Goal: Information Seeking & Learning: Learn about a topic

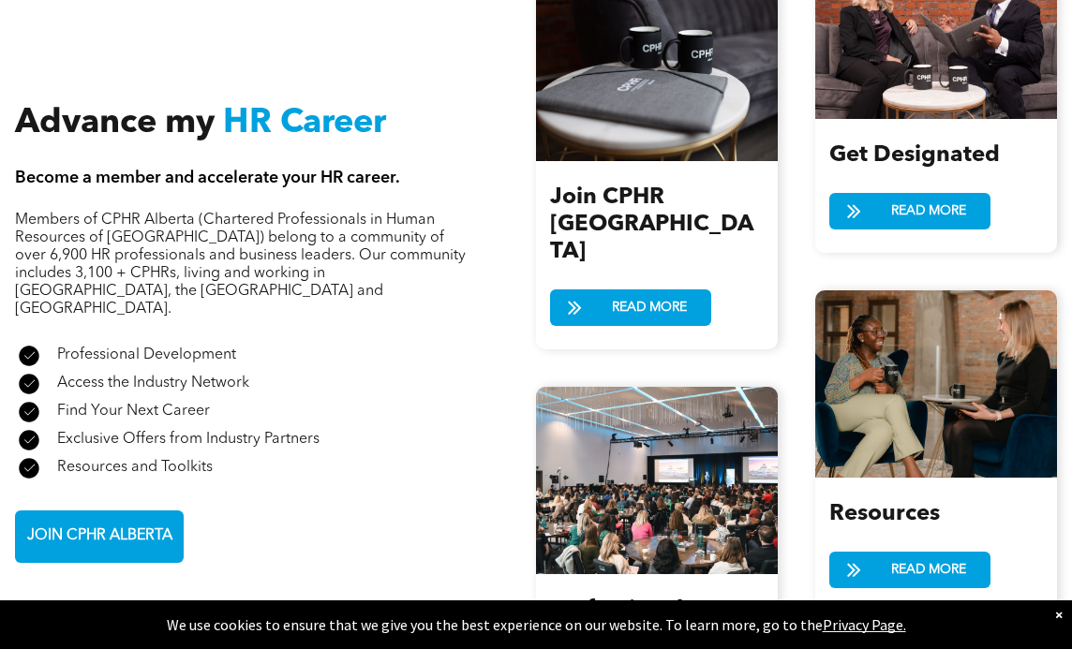
scroll to position [2037, 0]
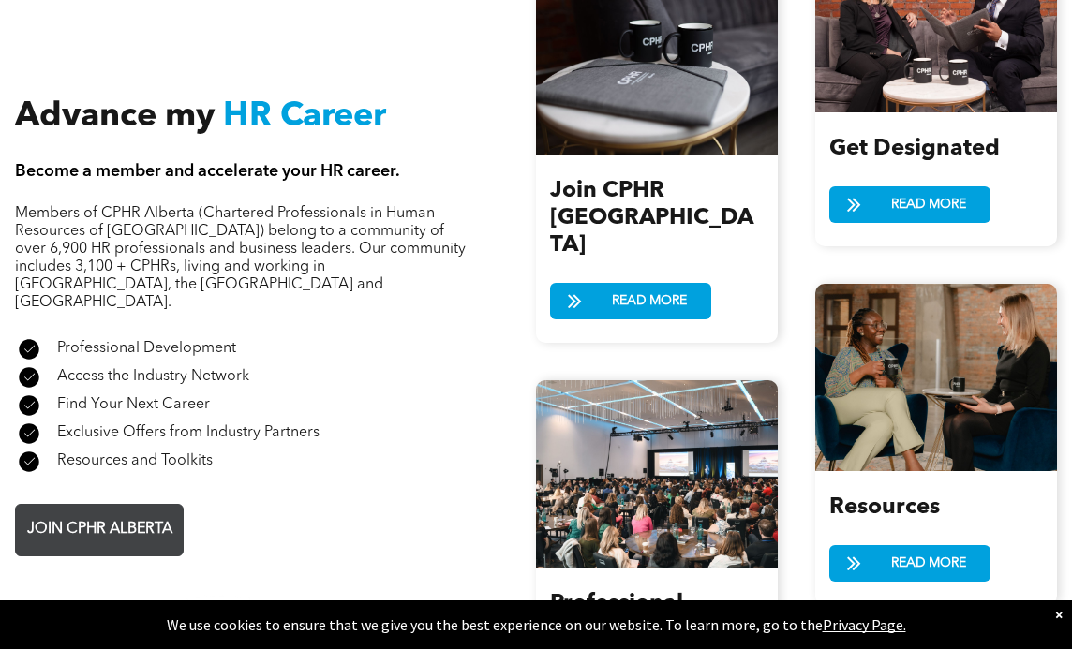
click at [147, 517] on span "JOIN CPHR ALBERTA" at bounding box center [100, 530] width 158 height 37
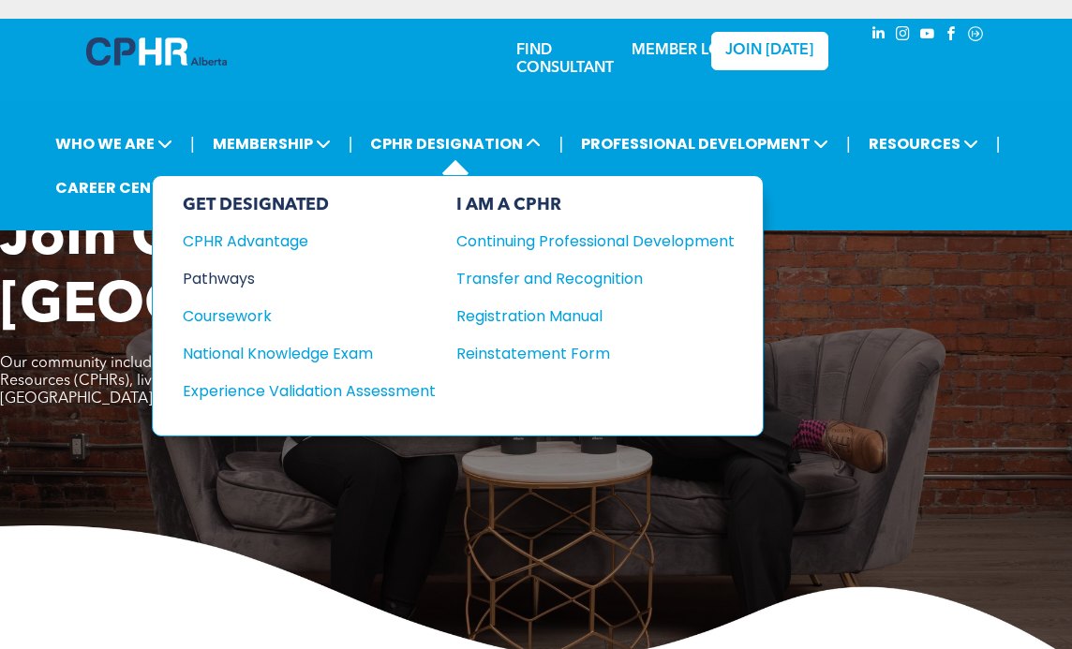
click at [233, 280] on div "Pathways" at bounding box center [297, 278] width 228 height 23
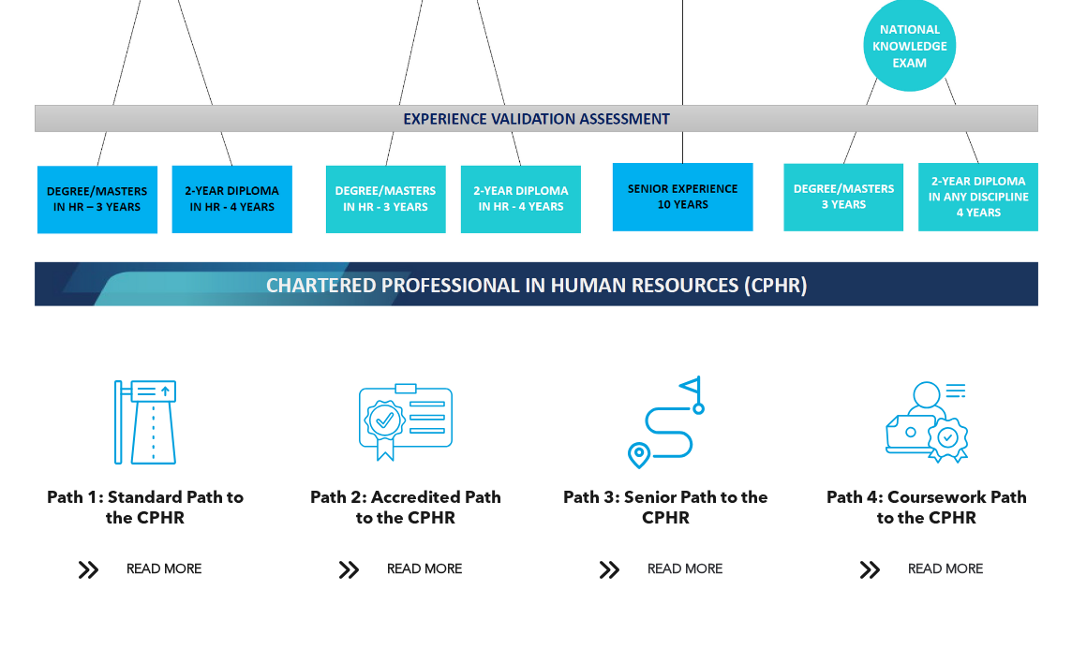
scroll to position [1768, 0]
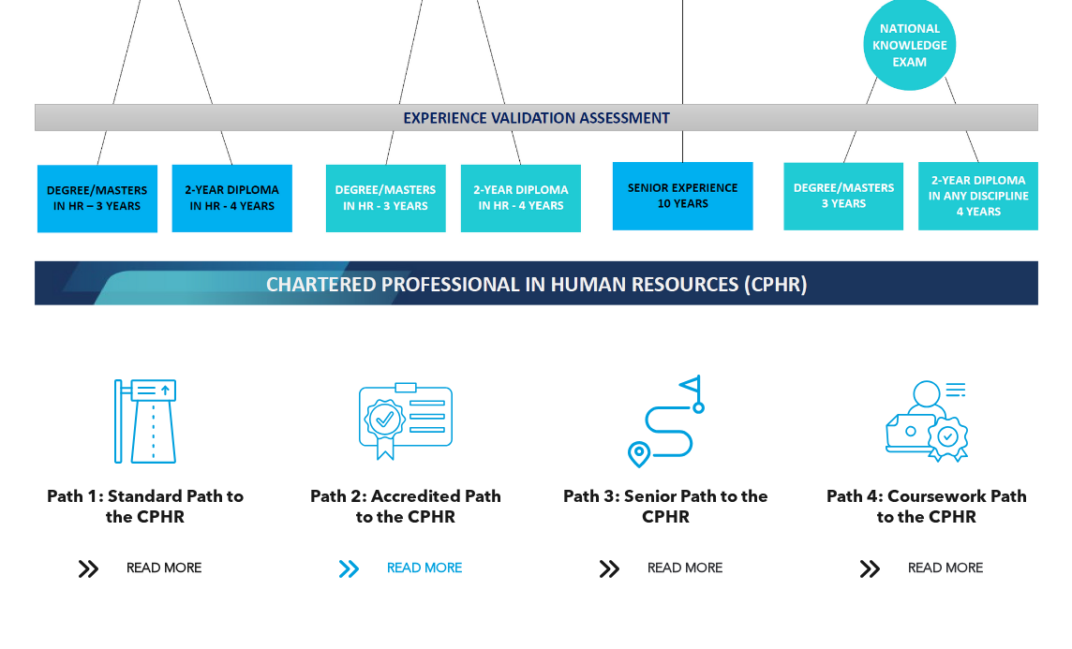
click at [423, 555] on span "READ MORE" at bounding box center [424, 569] width 88 height 35
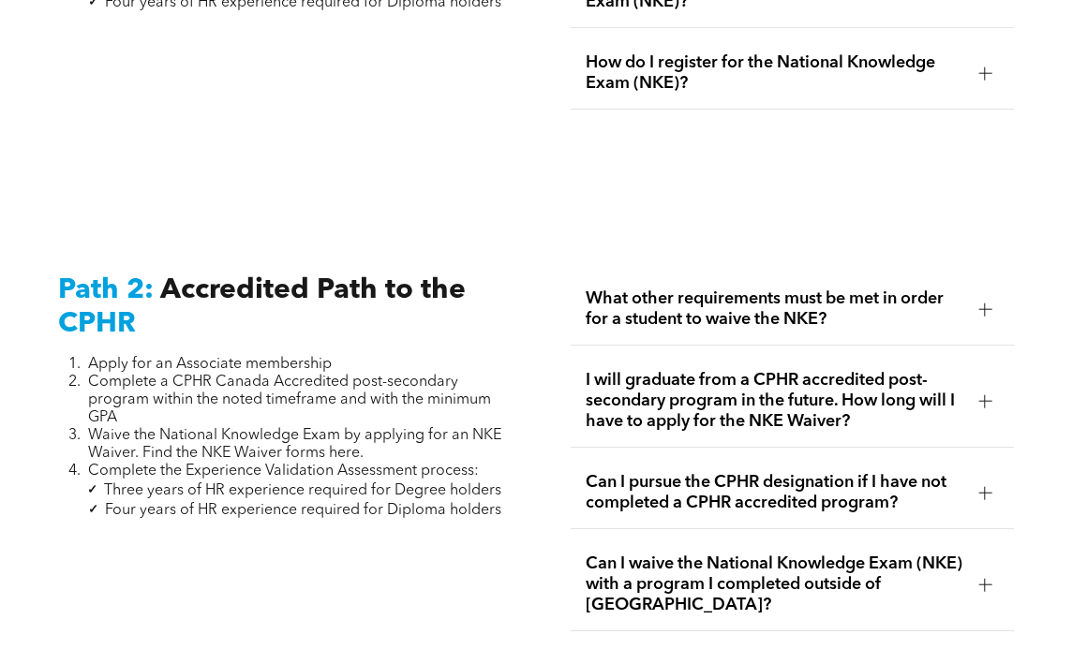
scroll to position [2878, 0]
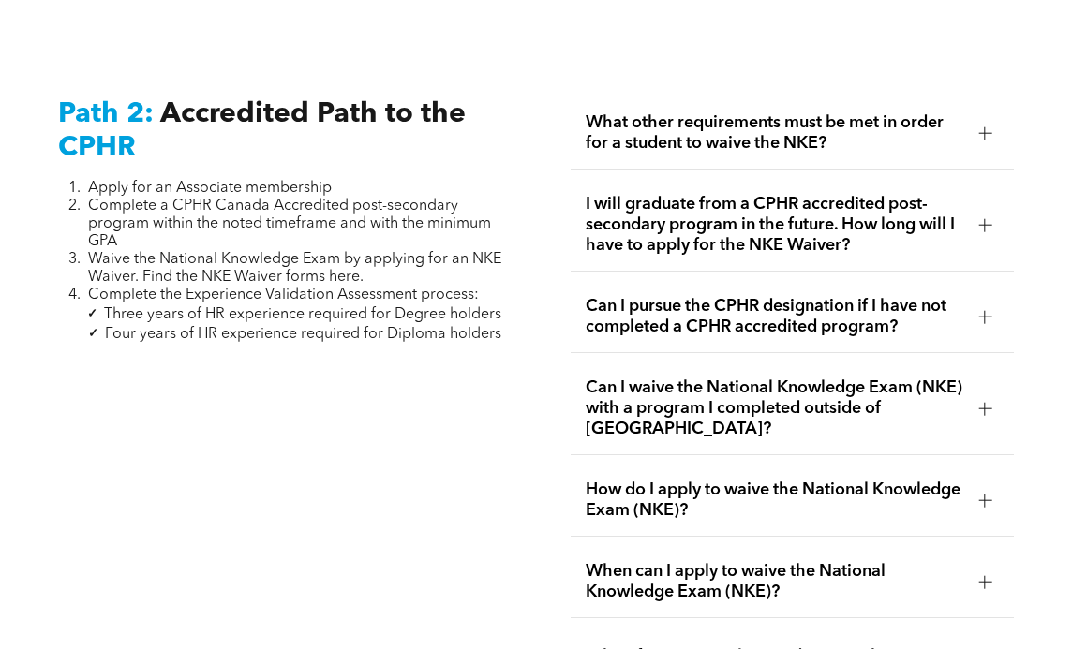
click at [696, 126] on span "What other requirements must be met in order for a student to waive the NKE?" at bounding box center [775, 132] width 378 height 41
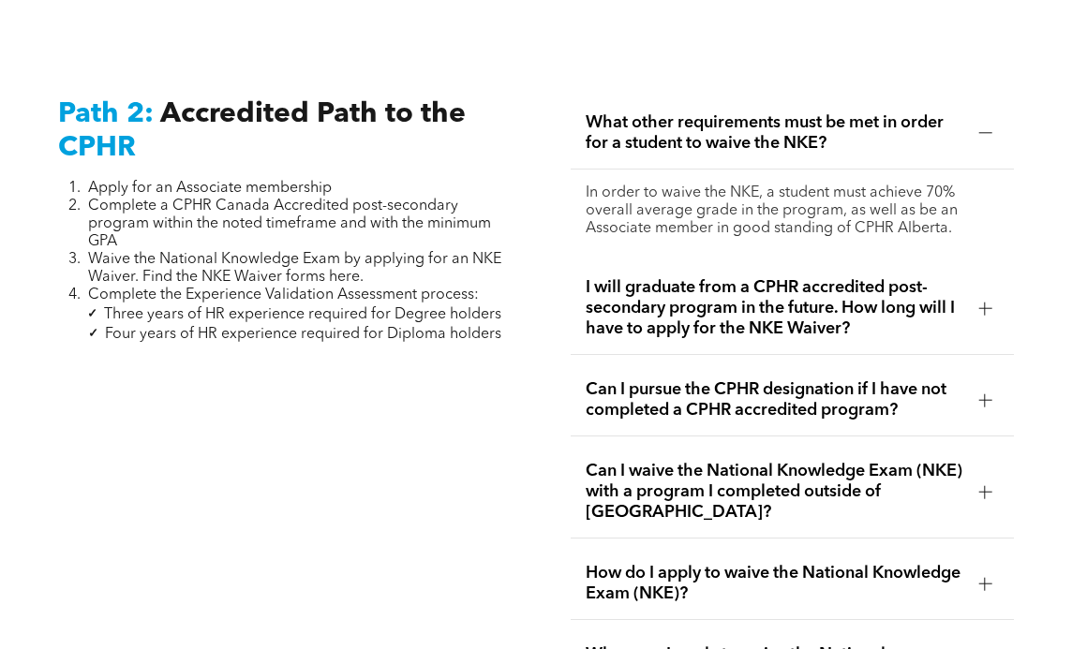
click at [696, 126] on span "What other requirements must be met in order for a student to waive the NKE?" at bounding box center [775, 132] width 378 height 41
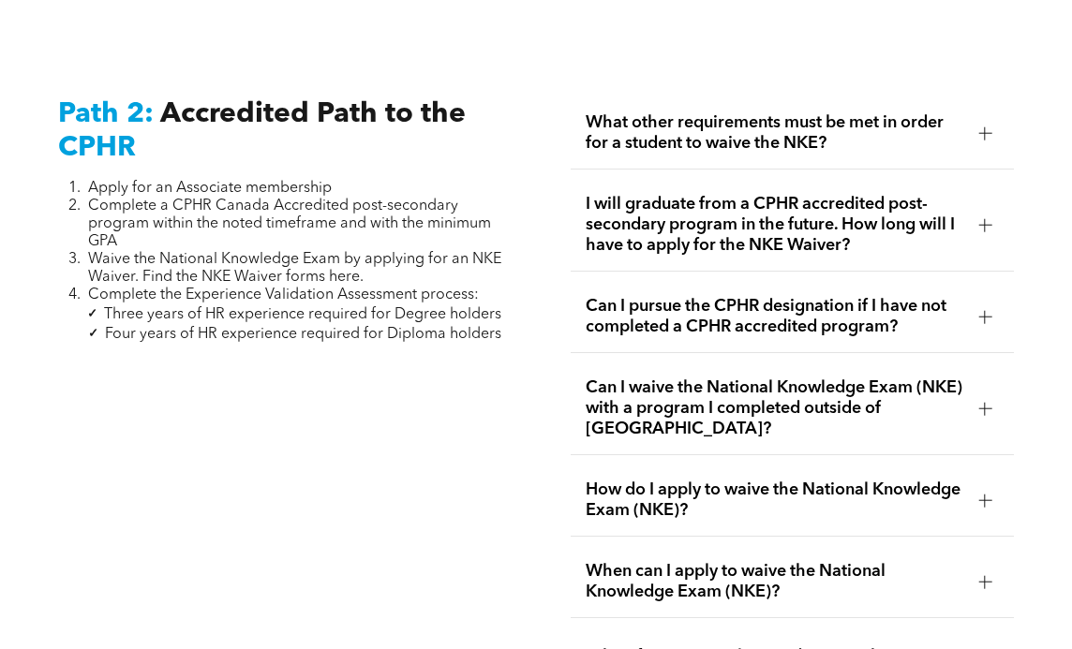
click at [697, 216] on span "I will graduate from a CPHR accredited post-secondary program in the future. Ho…" at bounding box center [775, 225] width 378 height 62
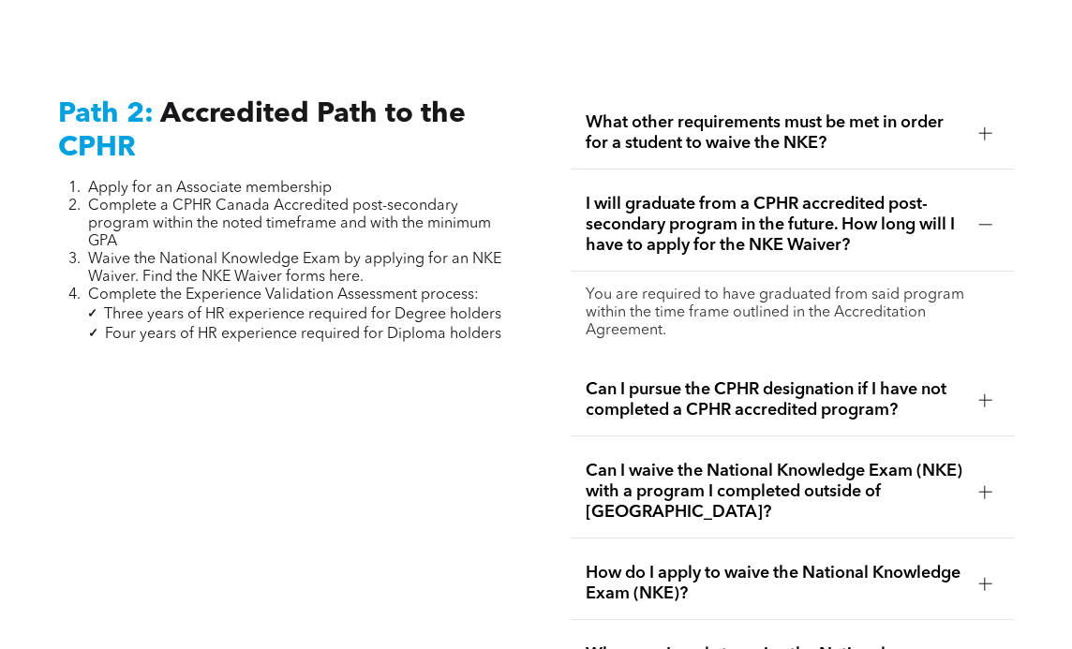
click at [697, 216] on span "I will graduate from a CPHR accredited post-secondary program in the future. Ho…" at bounding box center [775, 225] width 378 height 62
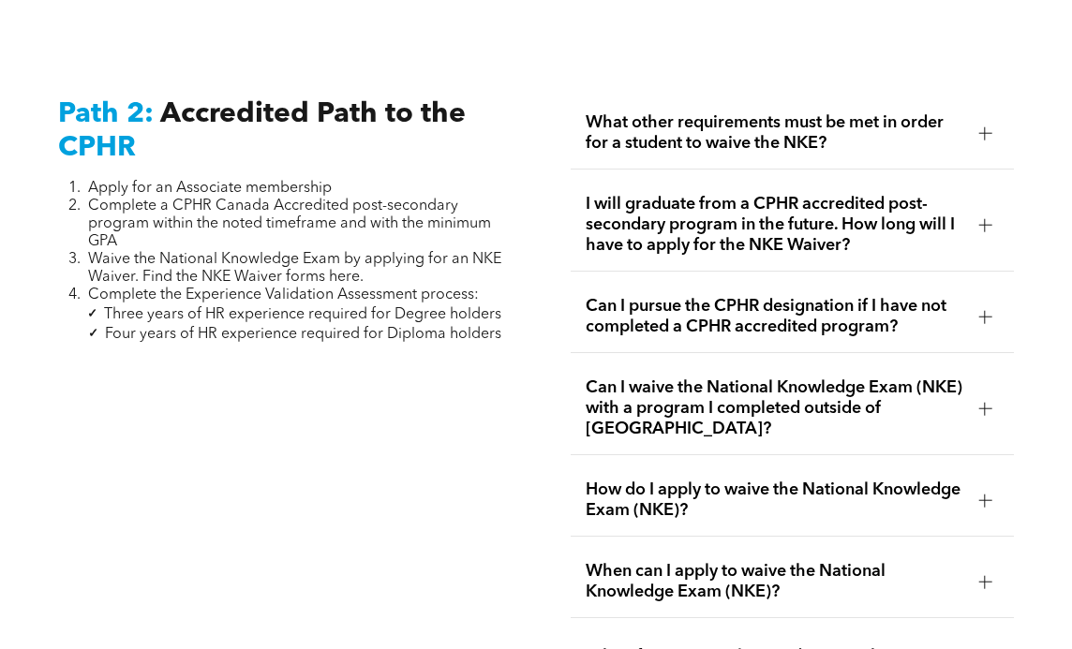
click at [690, 305] on span "Can I pursue the CPHR designation if I have not completed a CPHR accredited pro…" at bounding box center [775, 316] width 378 height 41
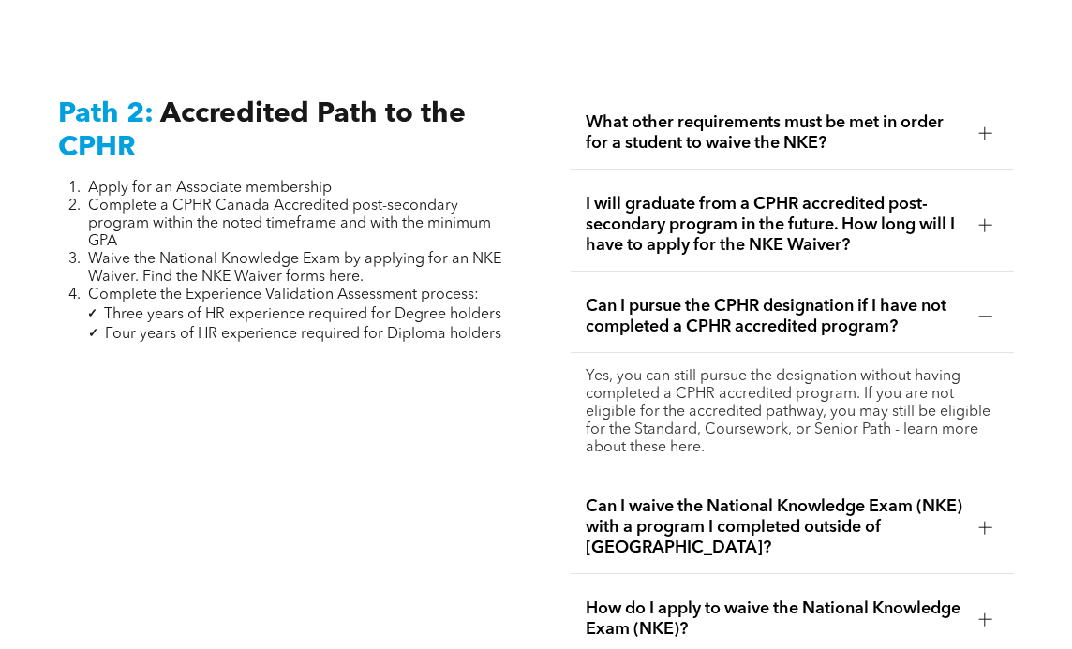
click at [687, 300] on span "Can I pursue the CPHR designation if I have not completed a CPHR accredited pro…" at bounding box center [775, 316] width 378 height 41
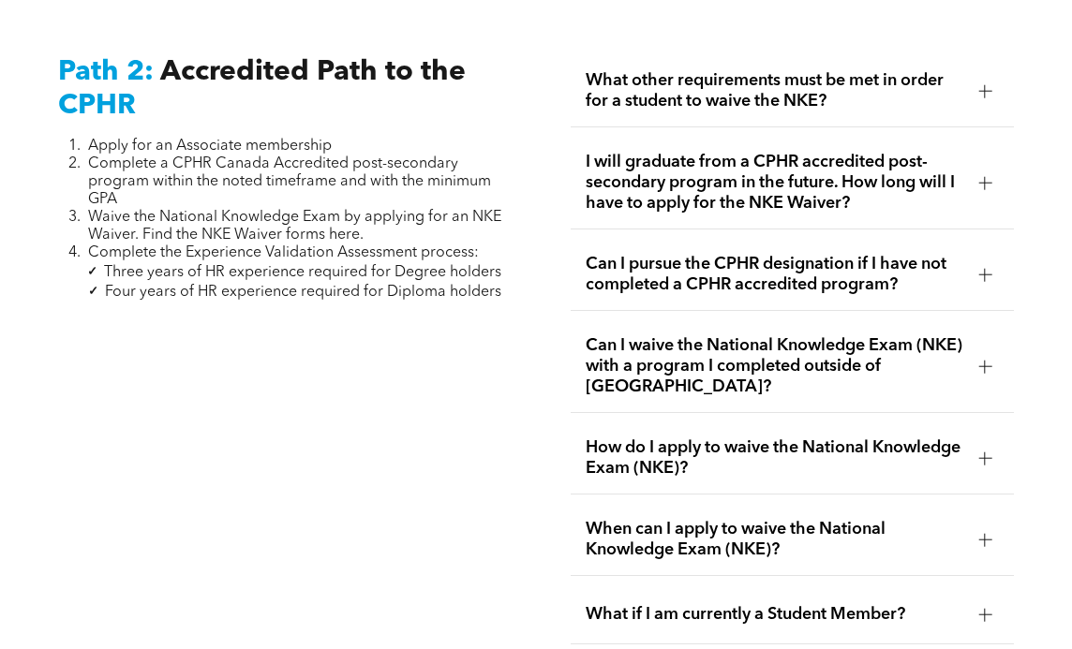
scroll to position [2930, 0]
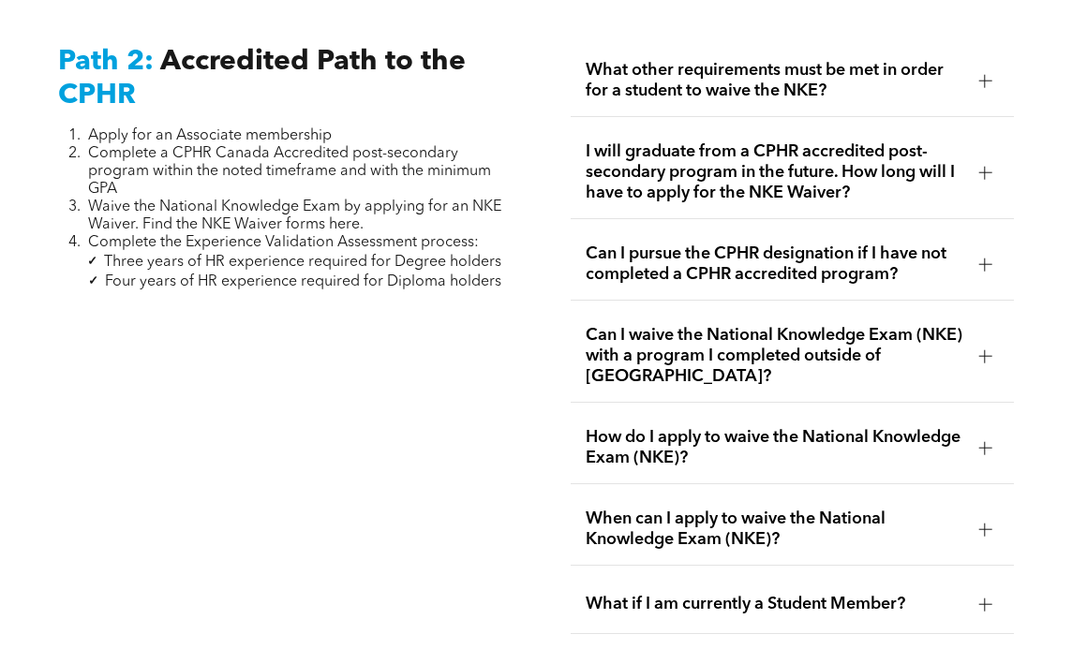
click at [665, 342] on span "Can I waive the National Knowledge Exam (NKE) with a program I completed outsid…" at bounding box center [775, 356] width 378 height 62
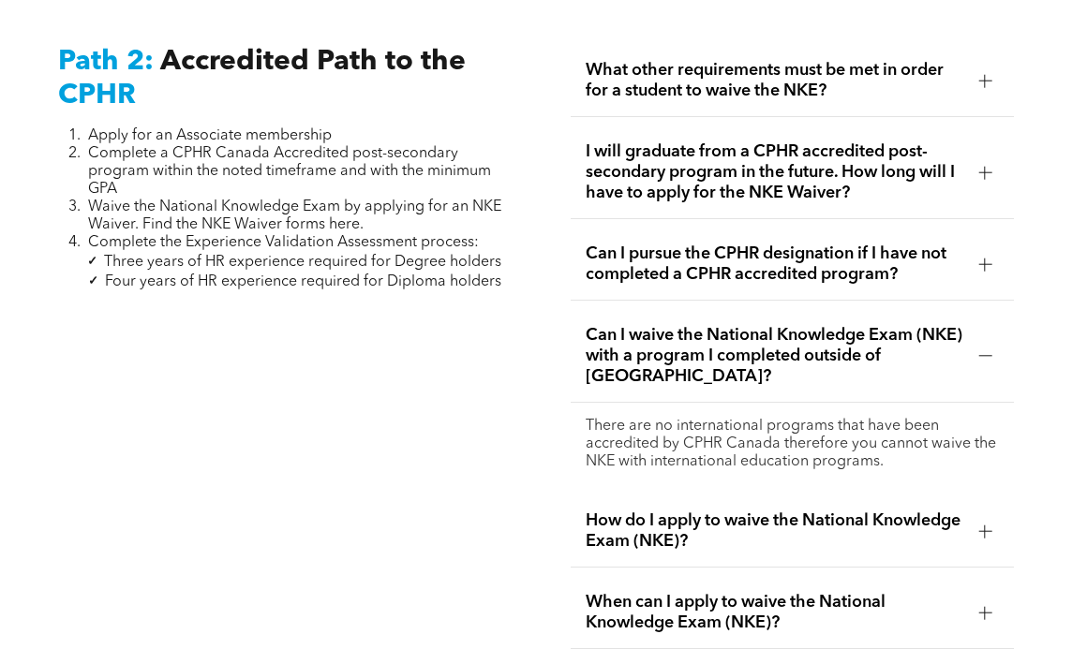
click at [665, 342] on span "Can I waive the National Knowledge Exam (NKE) with a program I completed outsid…" at bounding box center [775, 356] width 378 height 62
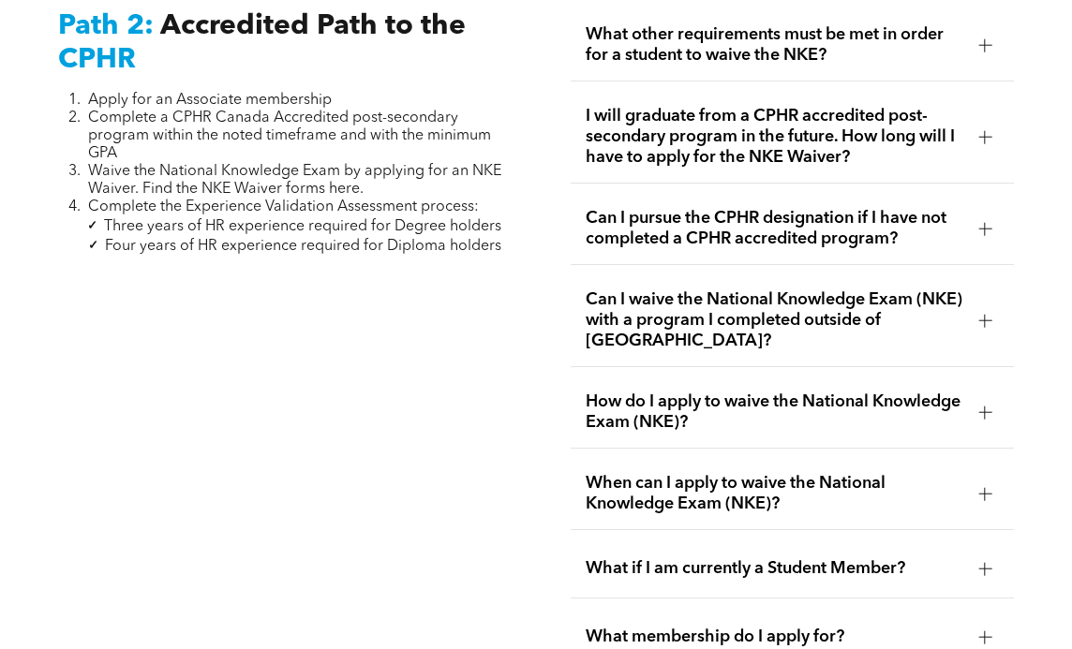
scroll to position [2971, 0]
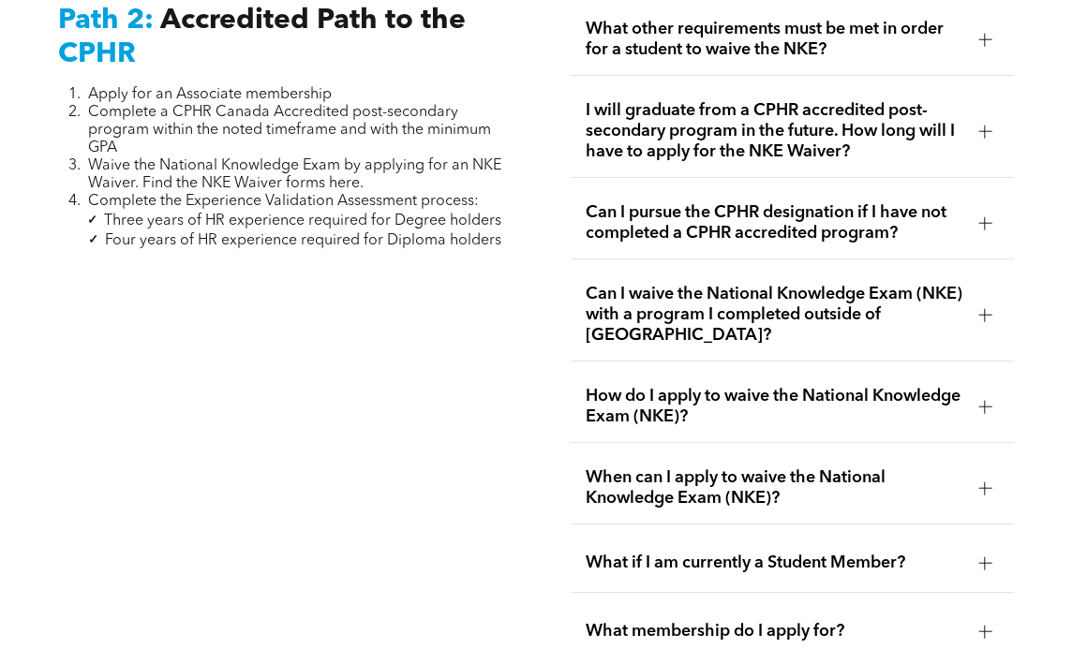
click at [658, 386] on span "How do I apply to waive the National Knowledge Exam (NKE)?" at bounding box center [775, 406] width 378 height 41
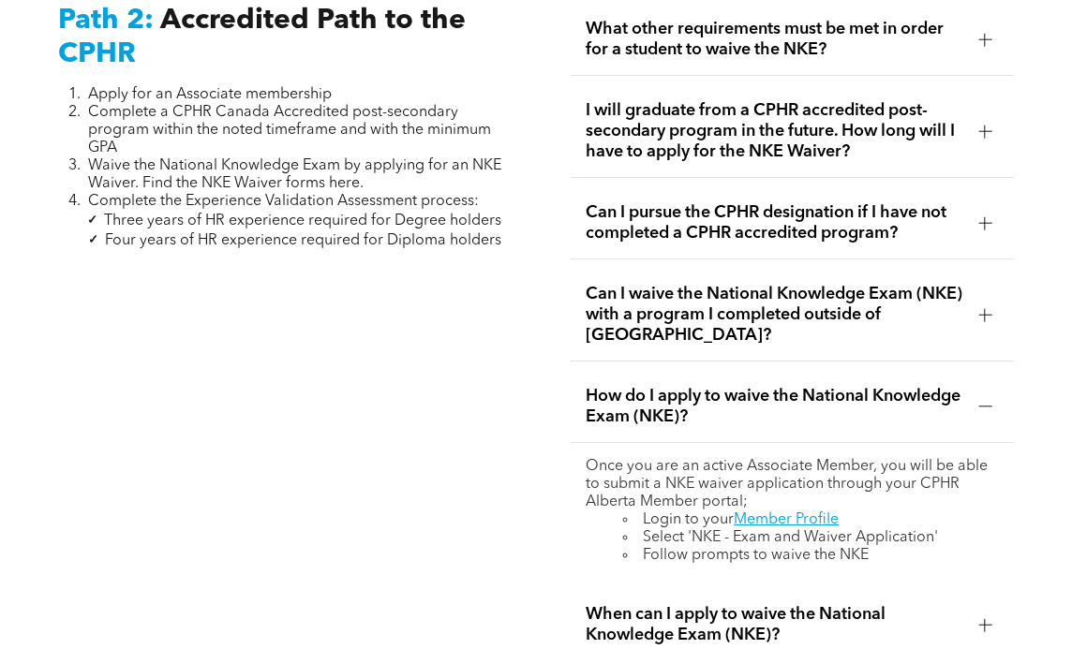
click at [659, 386] on span "How do I apply to waive the National Knowledge Exam (NKE)?" at bounding box center [775, 406] width 378 height 41
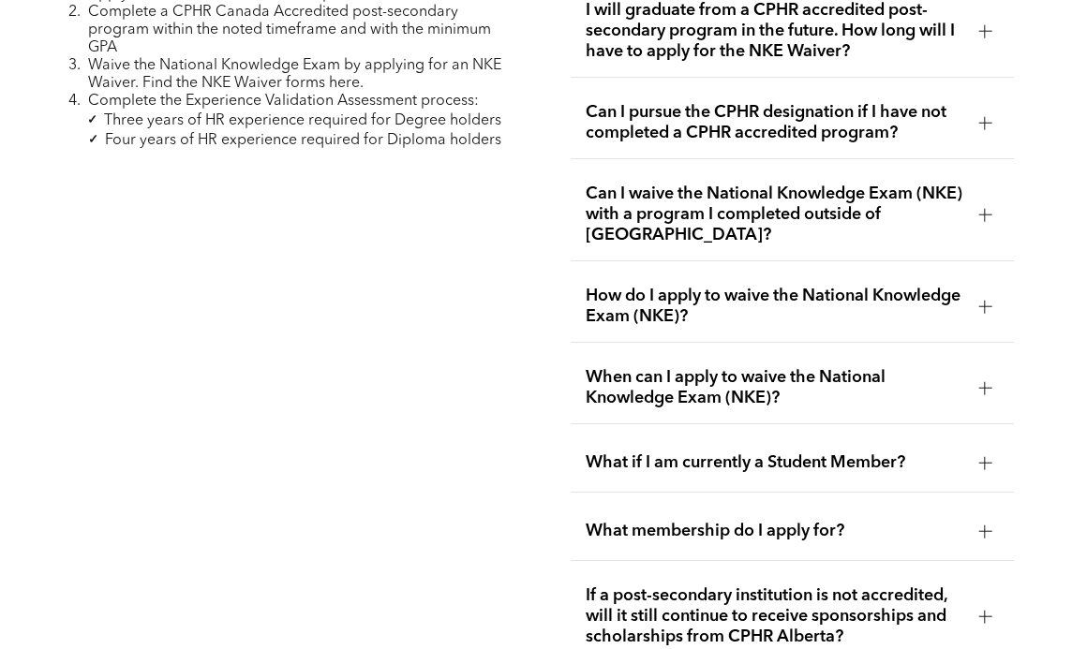
scroll to position [3074, 0]
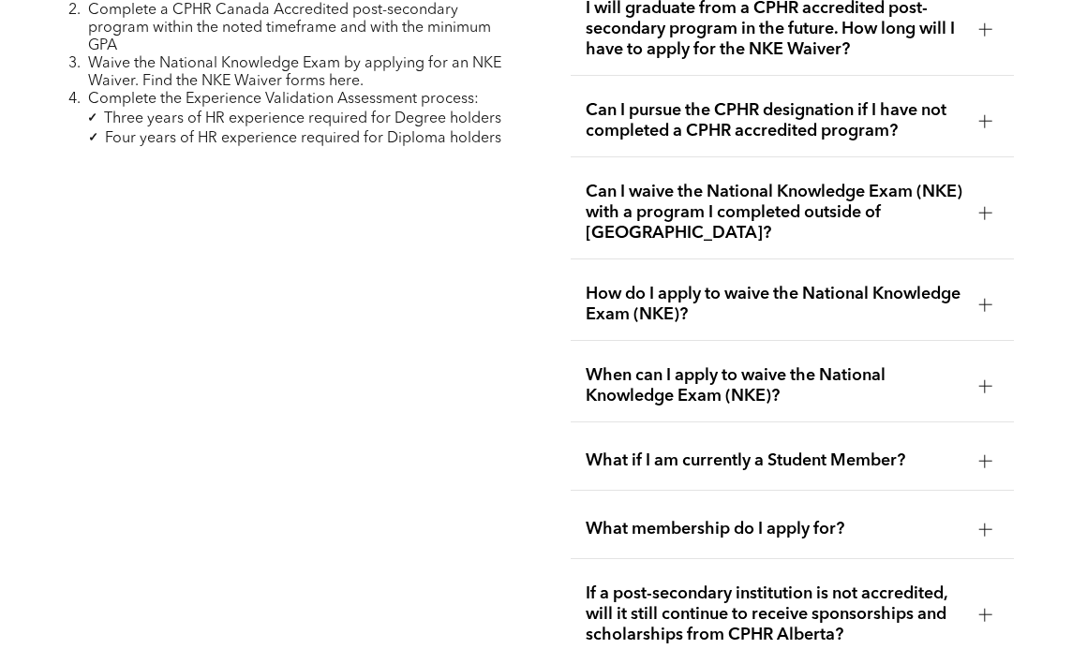
click at [665, 451] on span "What if I am currently a Student Member?" at bounding box center [775, 461] width 378 height 21
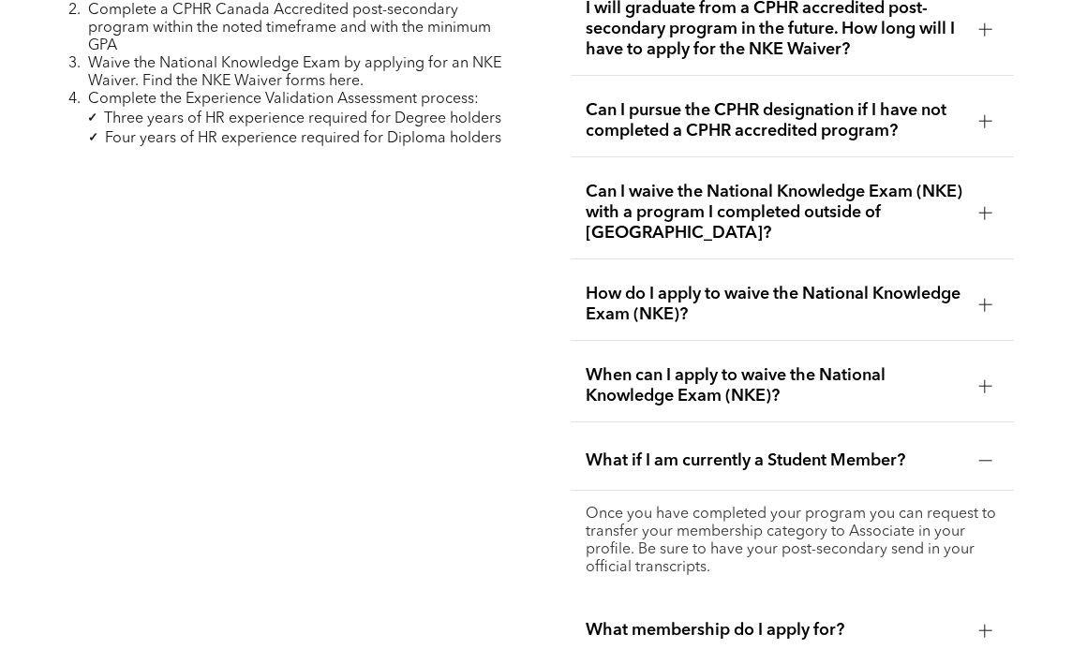
click at [665, 451] on span "What if I am currently a Student Member?" at bounding box center [775, 461] width 378 height 21
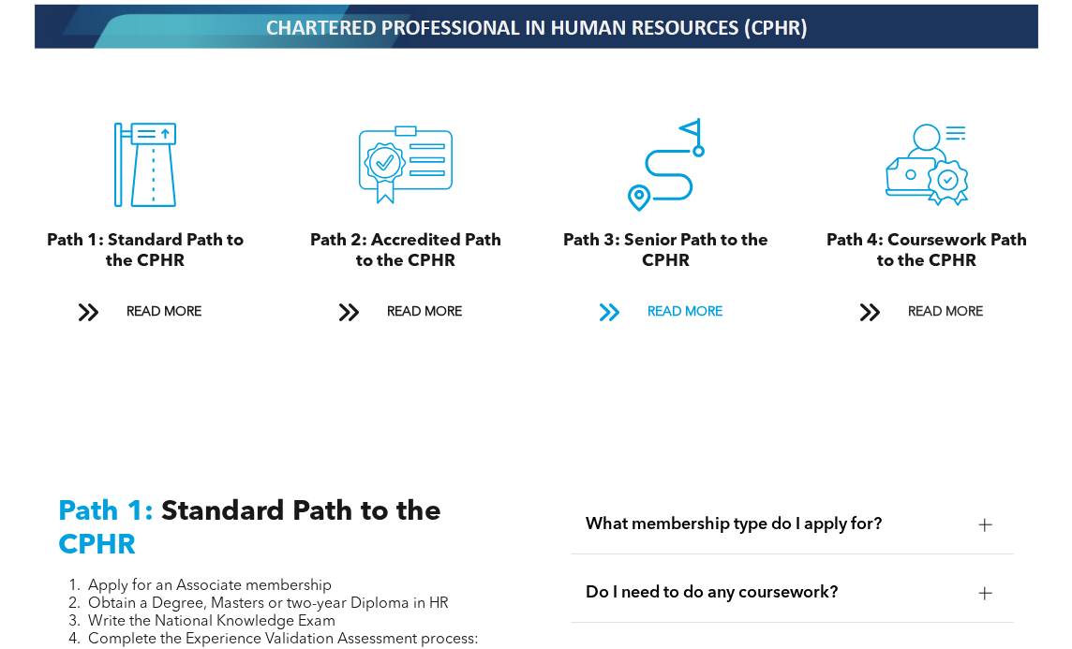
scroll to position [1977, 0]
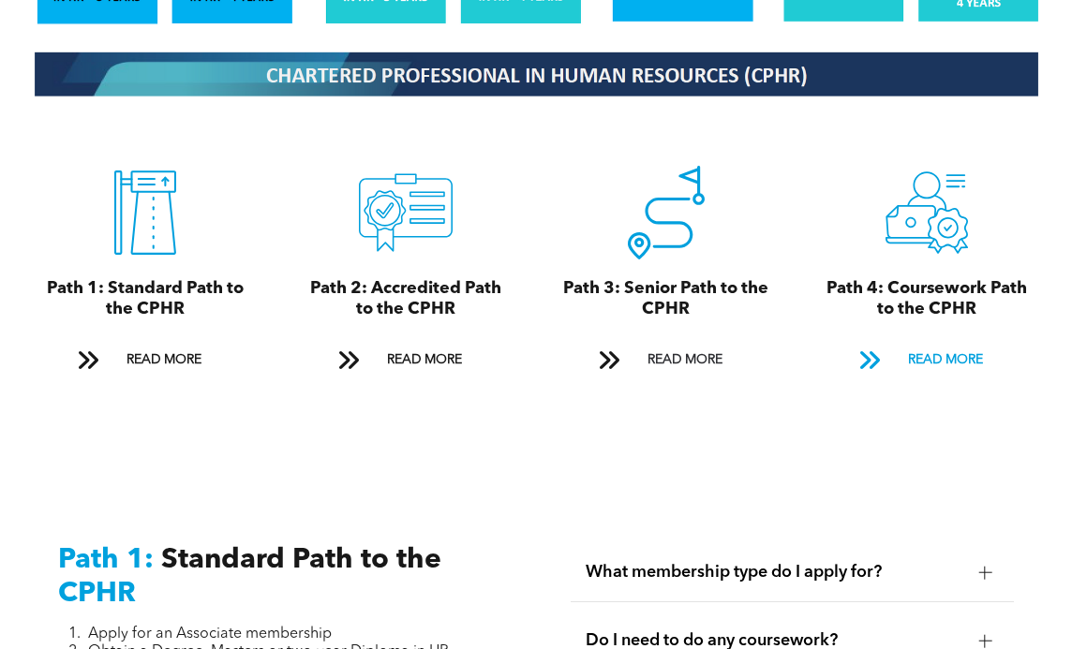
click at [942, 343] on span "READ MORE" at bounding box center [945, 360] width 88 height 35
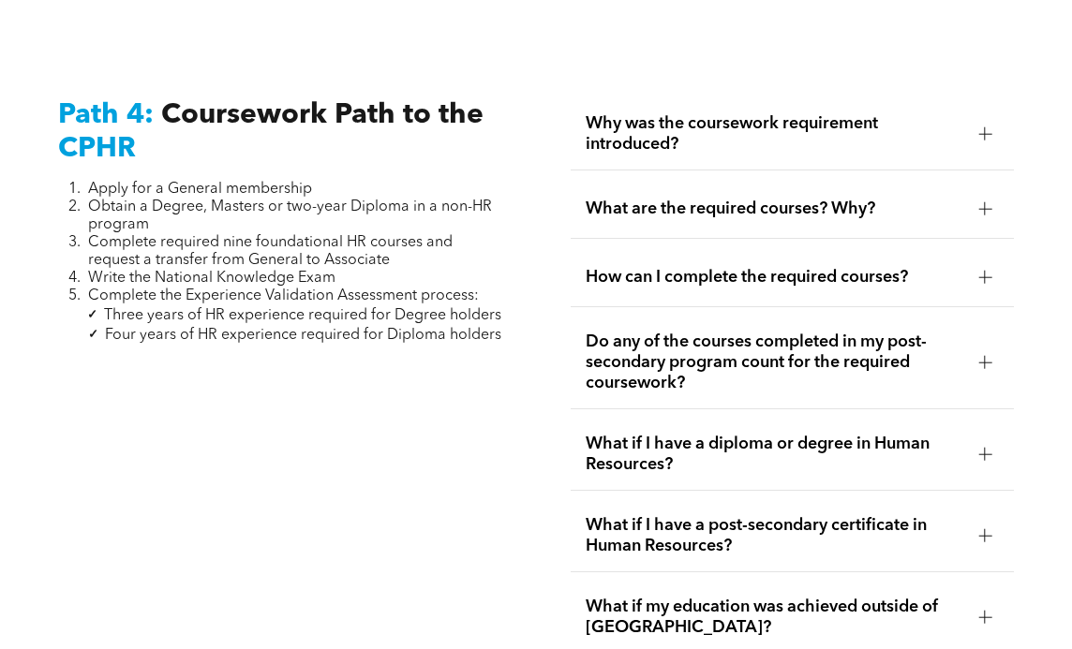
scroll to position [5636, 0]
click at [708, 112] on span "Why was the coursework requirement introduced?" at bounding box center [775, 132] width 378 height 41
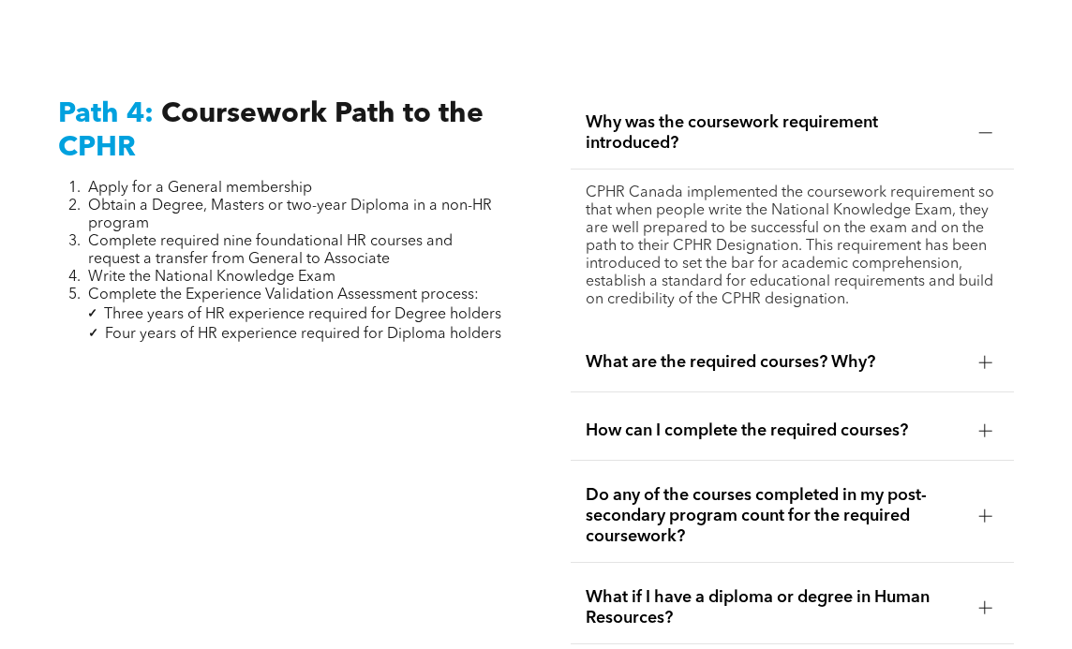
click at [708, 112] on span "Why was the coursework requirement introduced?" at bounding box center [775, 132] width 378 height 41
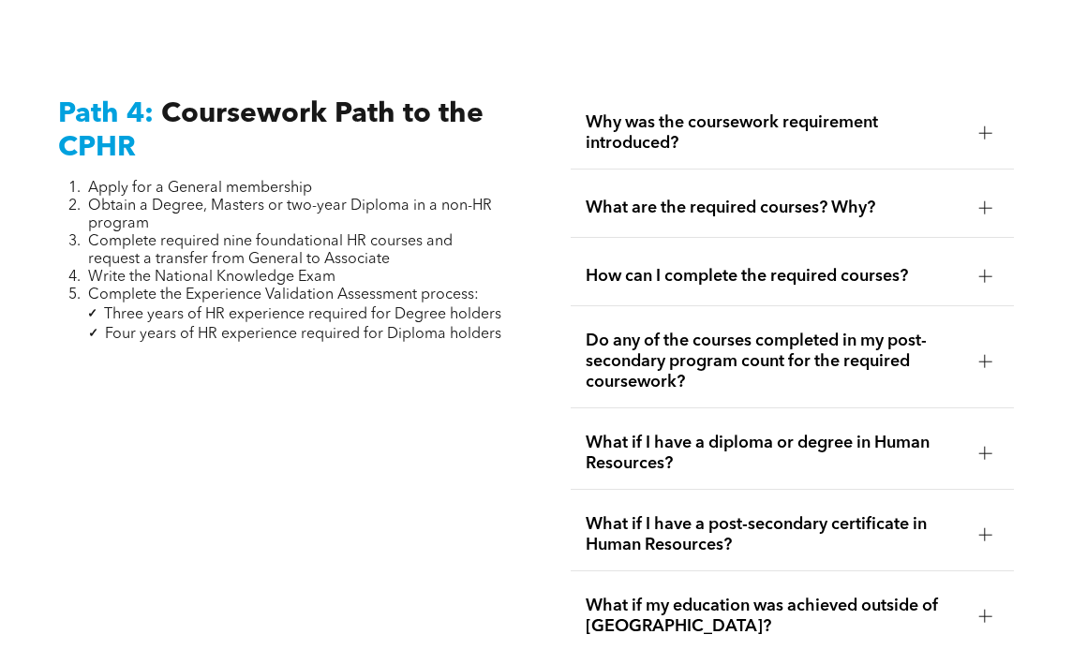
click at [712, 198] on span "What are the required courses? Why?" at bounding box center [775, 208] width 378 height 21
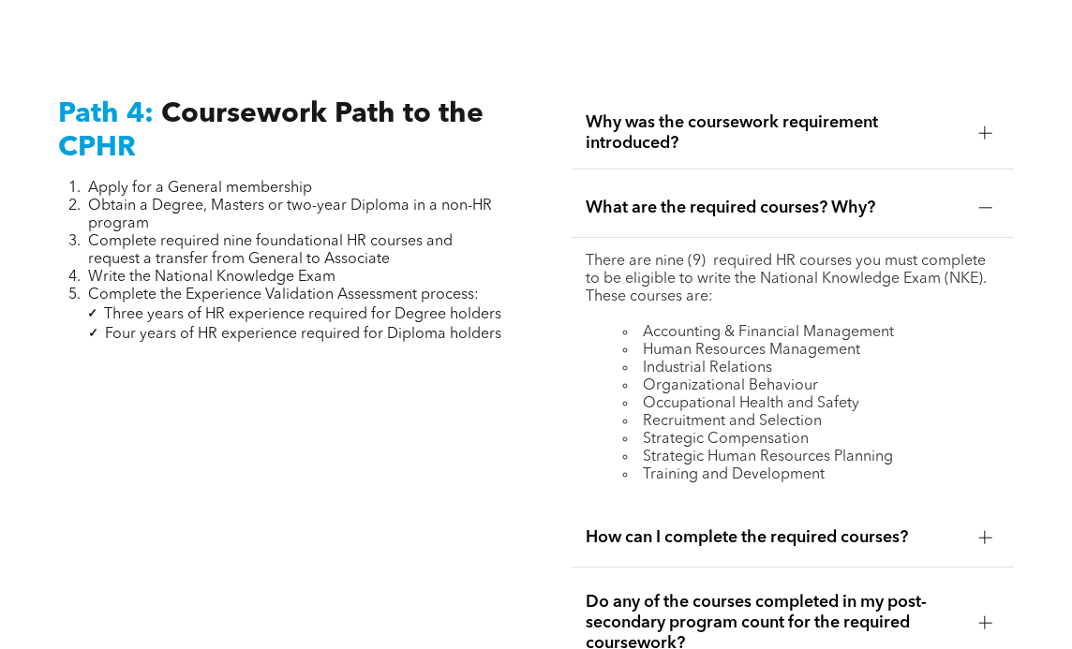
click at [687, 467] on li "Training and Development" at bounding box center [811, 476] width 376 height 18
click at [685, 509] on div "How can I complete the required courses?" at bounding box center [792, 538] width 443 height 59
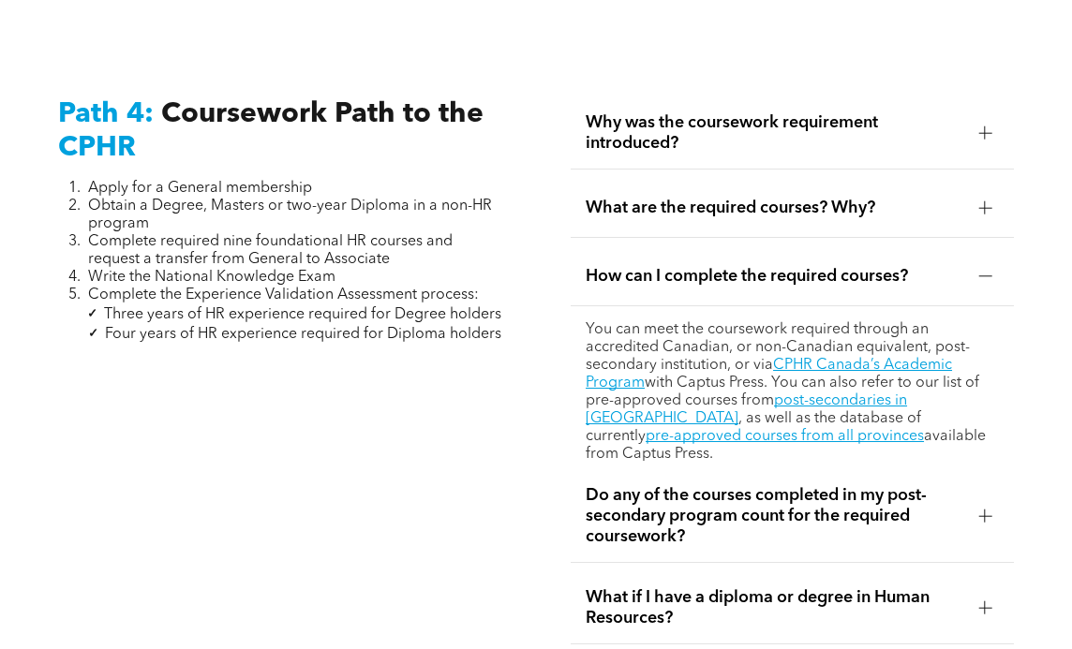
scroll to position [5741, 0]
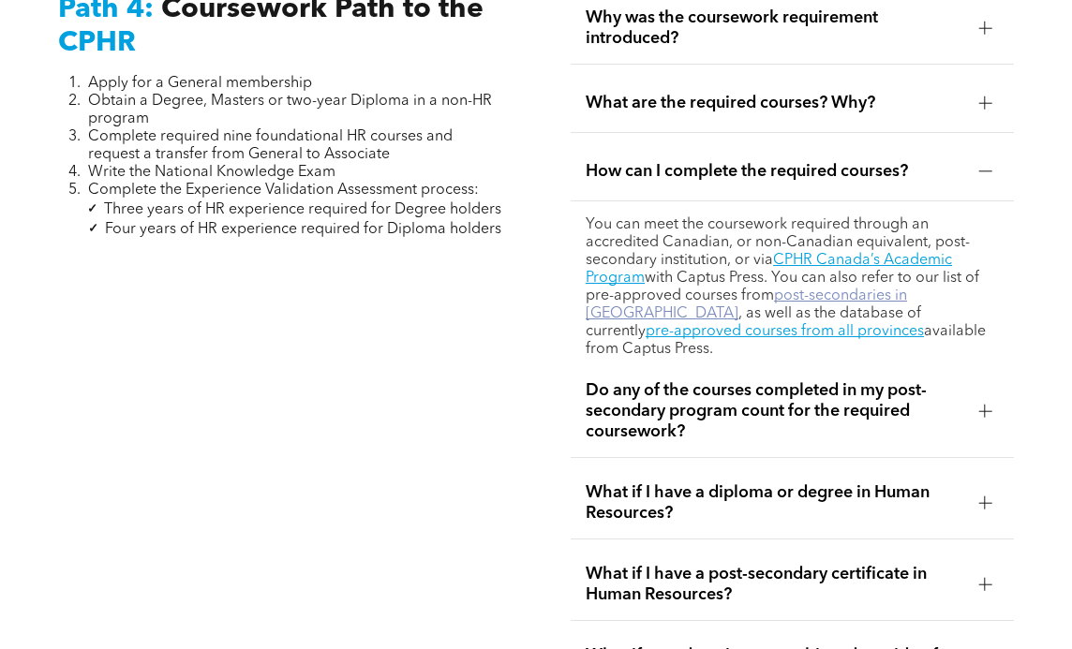
click at [831, 289] on link "post-secondaries in Alberta" at bounding box center [746, 305] width 321 height 33
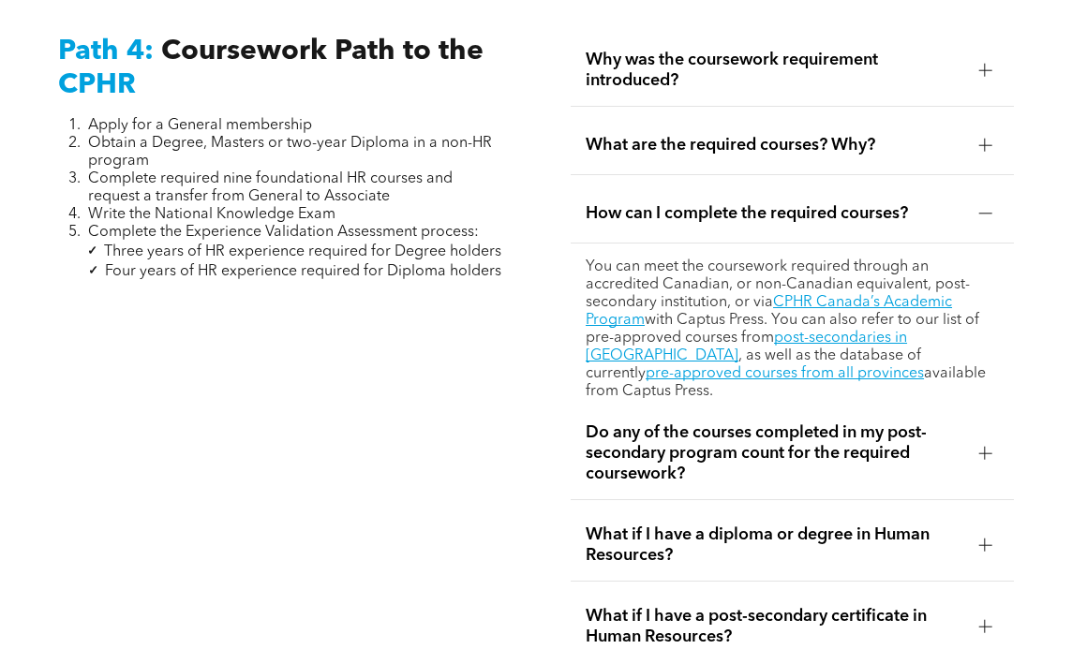
scroll to position [5660, 0]
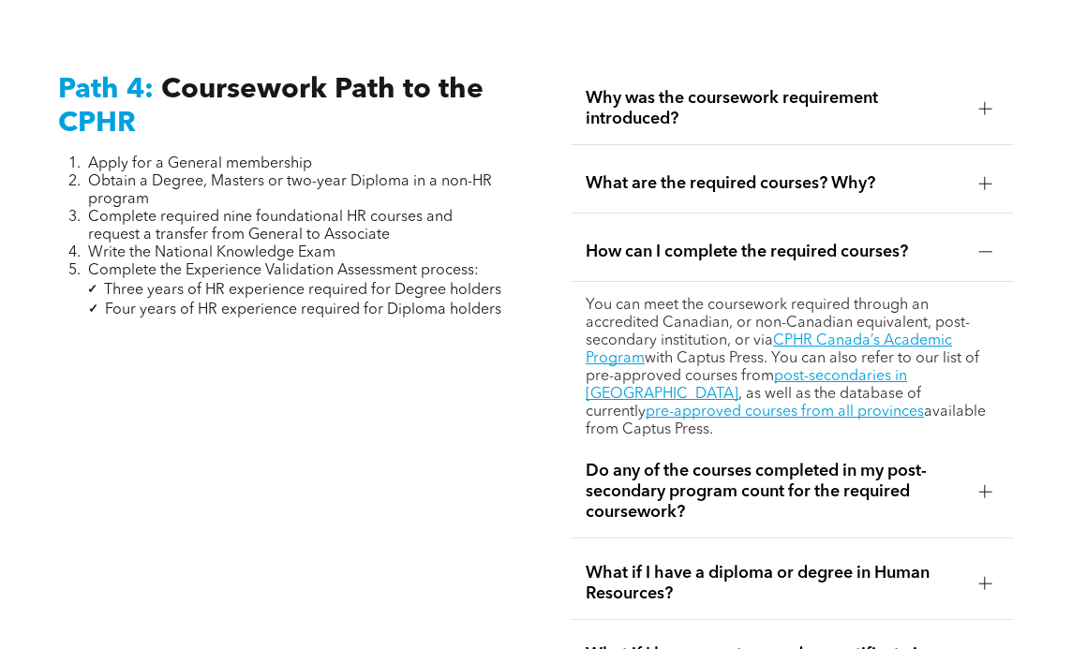
click at [709, 155] on div "What are the required courses? Why?" at bounding box center [792, 184] width 443 height 59
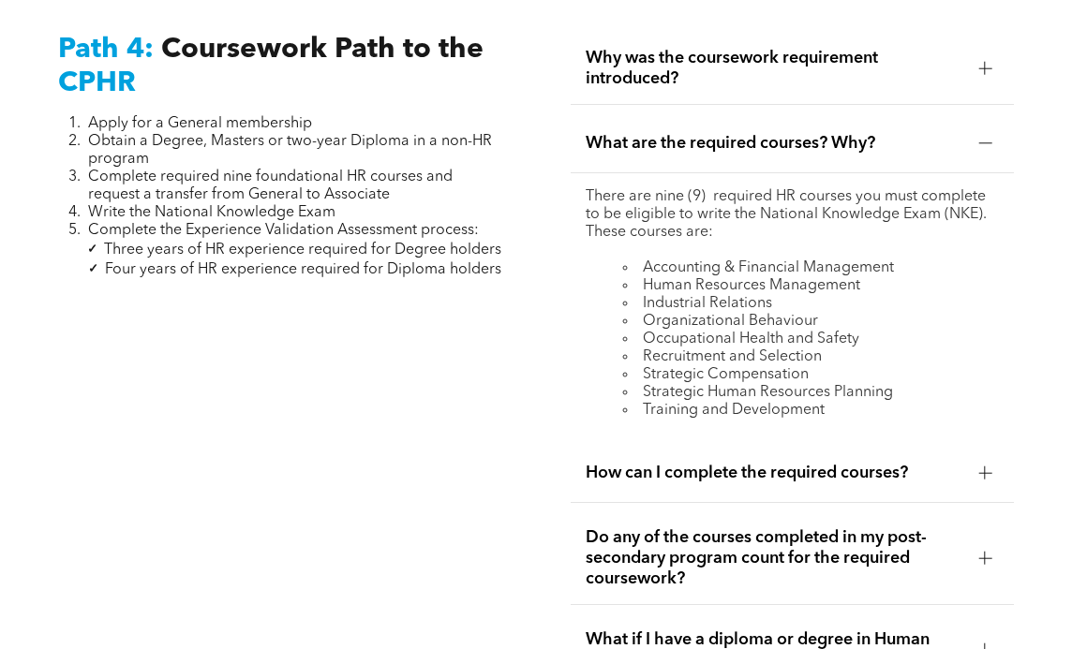
scroll to position [5711, 0]
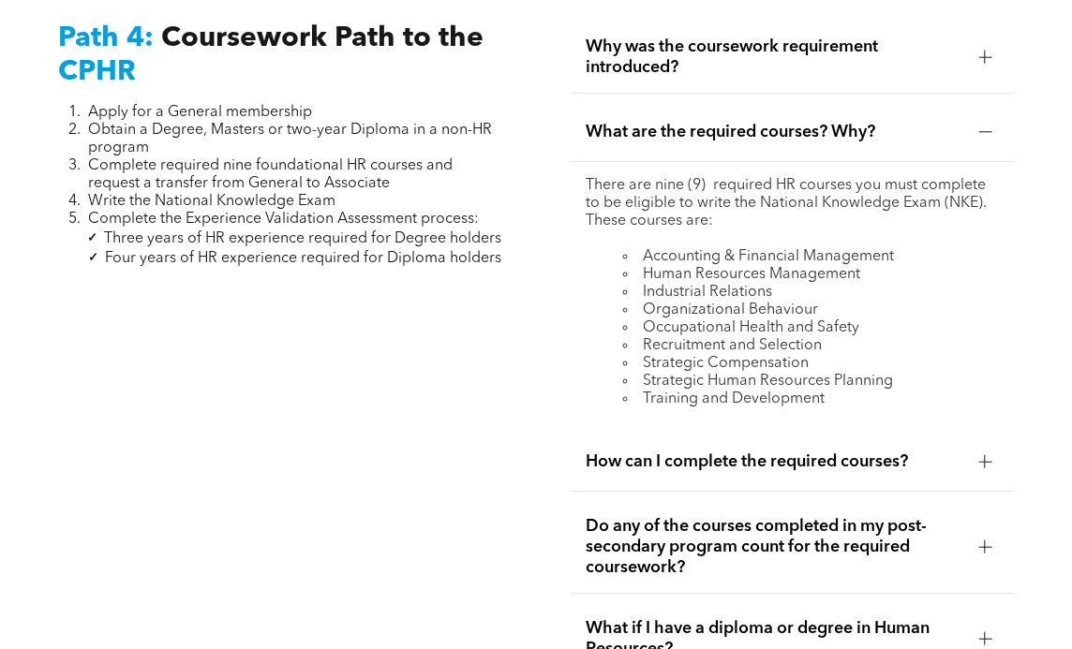
click at [688, 452] on span "How can I complete the required courses?" at bounding box center [775, 462] width 378 height 21
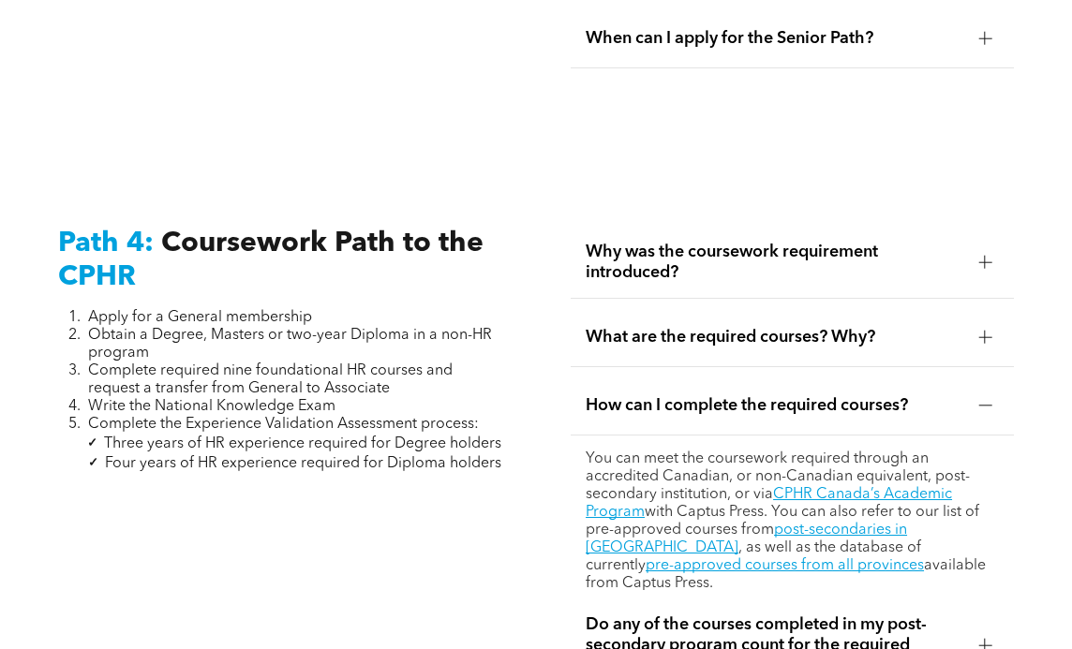
scroll to position [5471, 0]
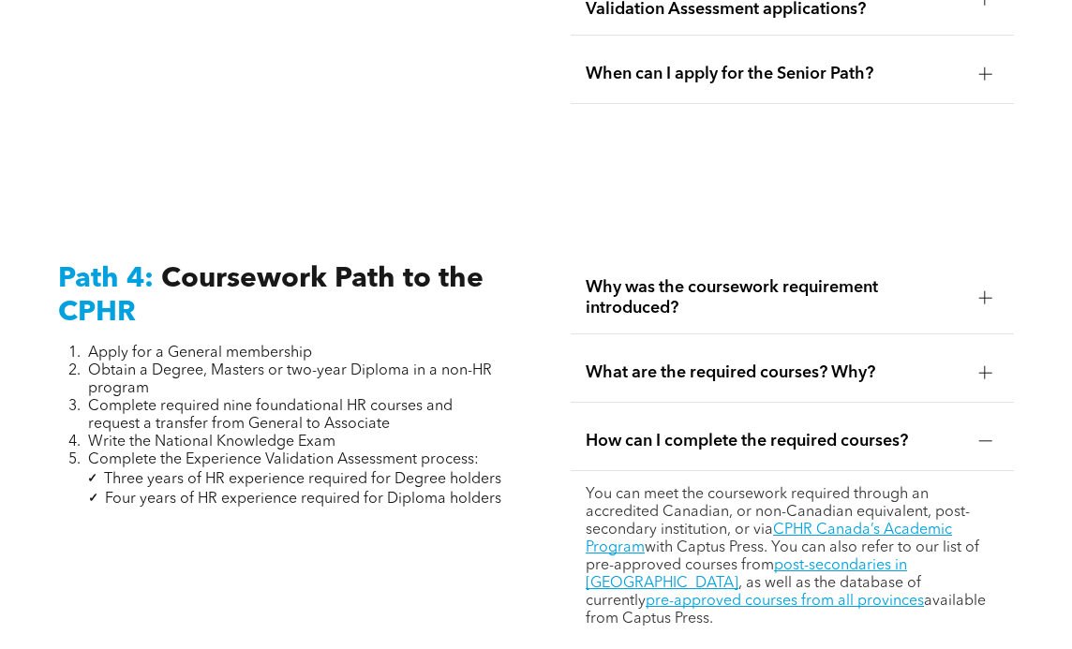
click at [722, 363] on span "What are the required courses? Why?" at bounding box center [775, 373] width 378 height 21
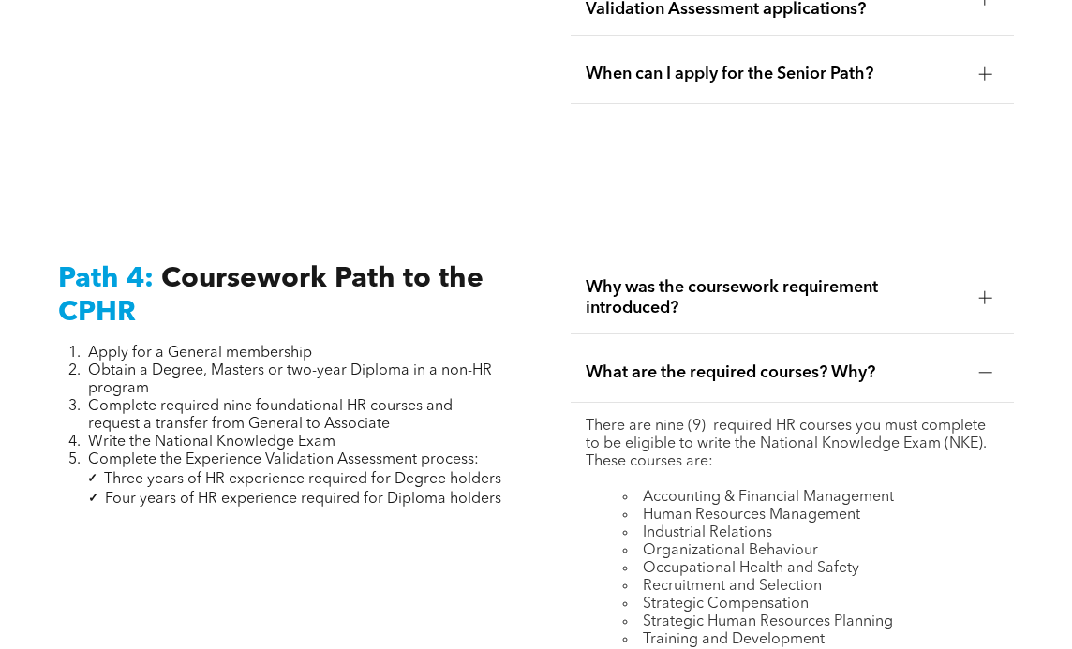
click at [722, 363] on span "What are the required courses? Why?" at bounding box center [775, 373] width 378 height 21
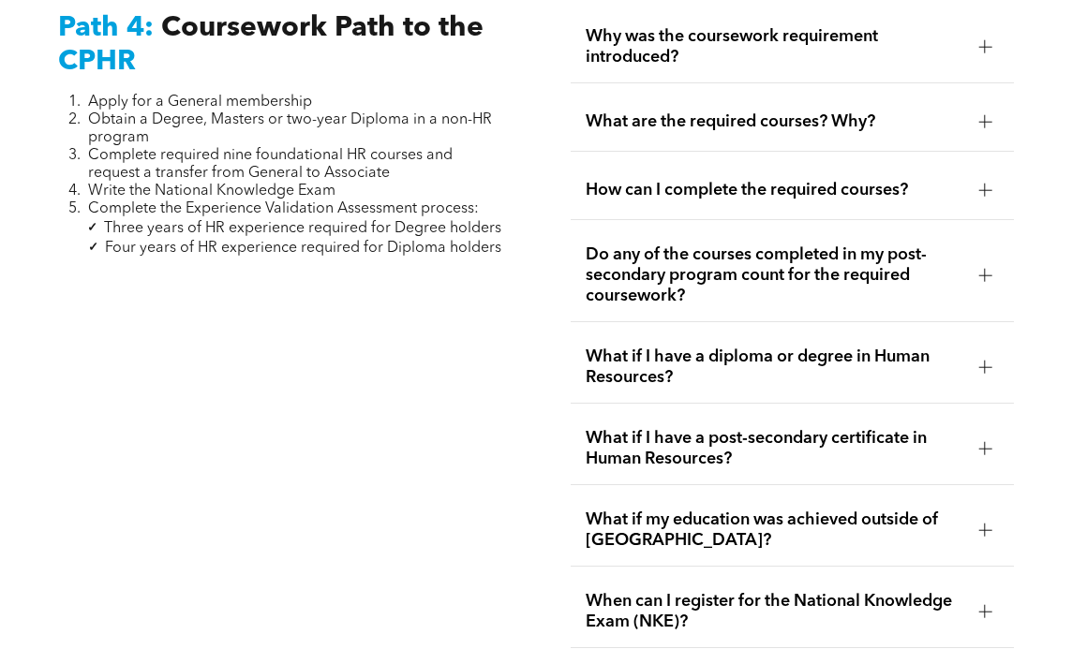
scroll to position [5724, 0]
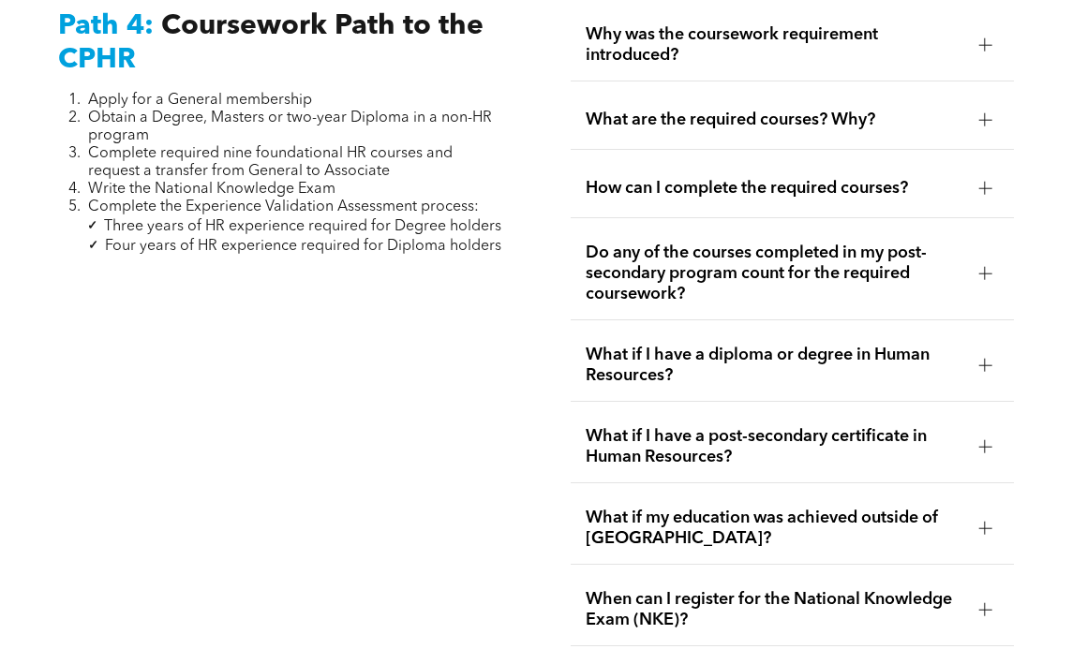
click at [732, 346] on span "What if I have a diploma or degree in Human Resources?" at bounding box center [775, 365] width 378 height 41
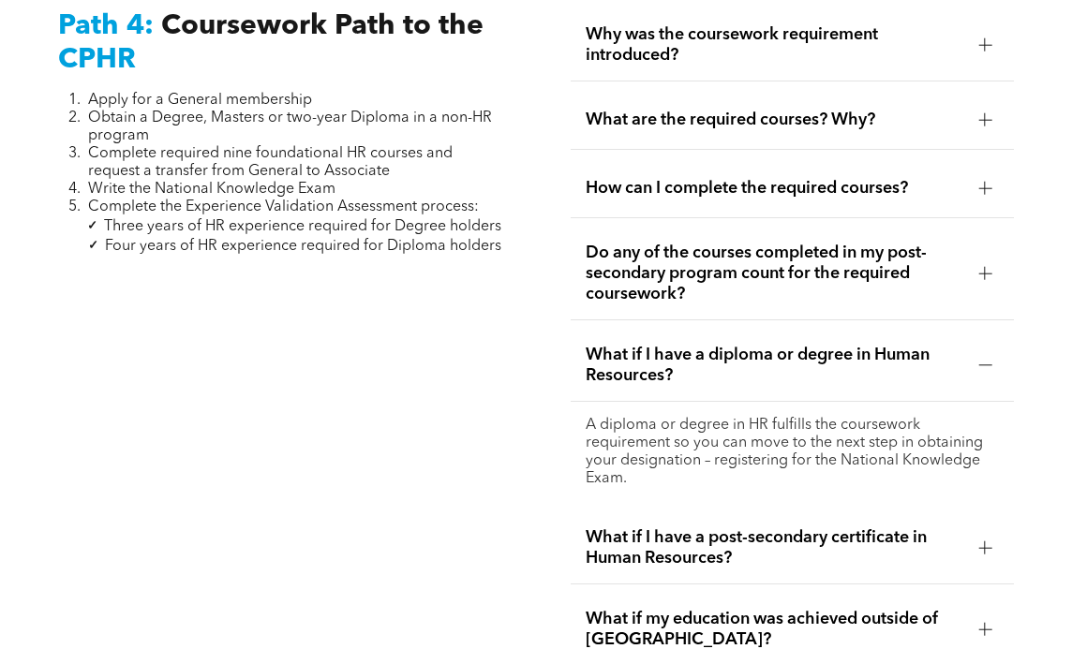
click at [732, 346] on span "What if I have a diploma or degree in Human Resources?" at bounding box center [775, 365] width 378 height 41
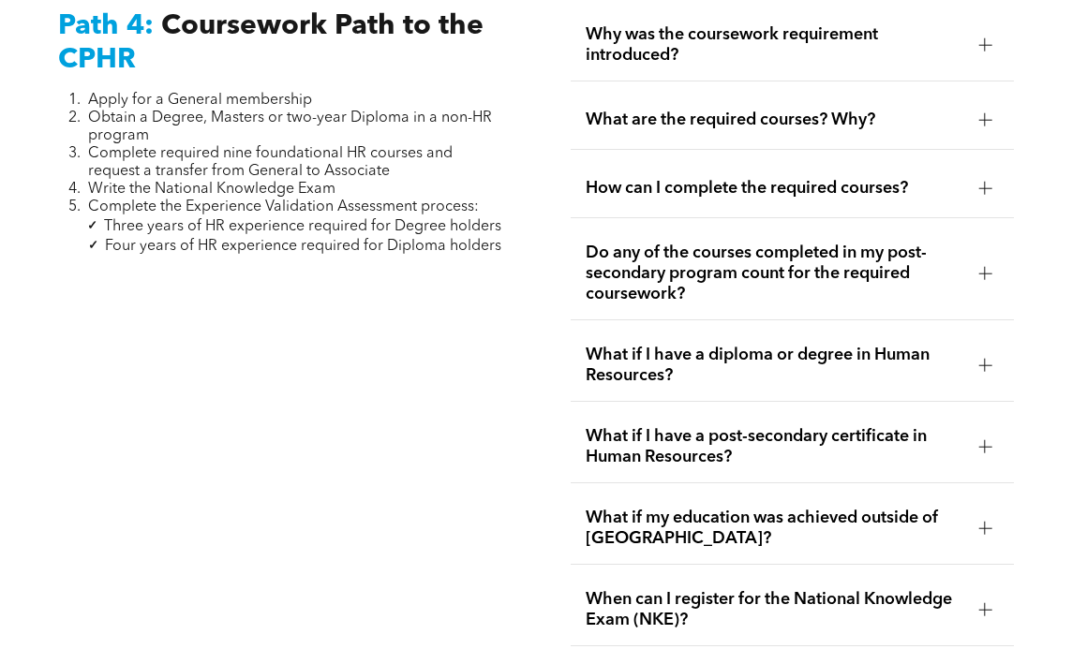
click at [710, 426] on span "What if I have a post-secondary certificate in Human Resources?" at bounding box center [775, 446] width 378 height 41
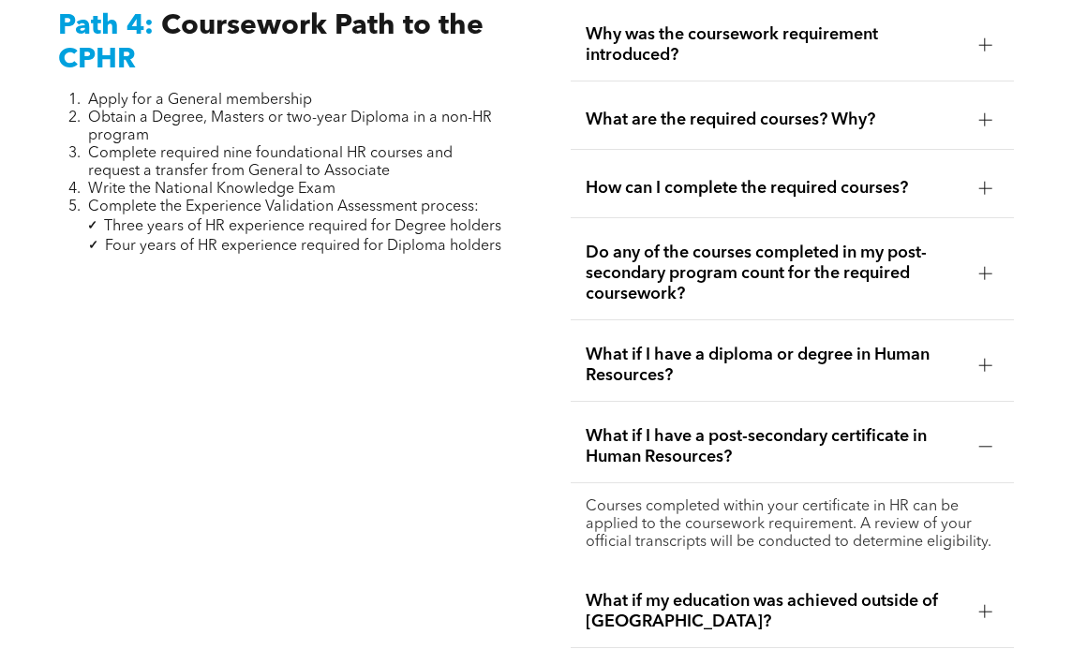
click at [710, 426] on span "What if I have a post-secondary certificate in Human Resources?" at bounding box center [775, 446] width 378 height 41
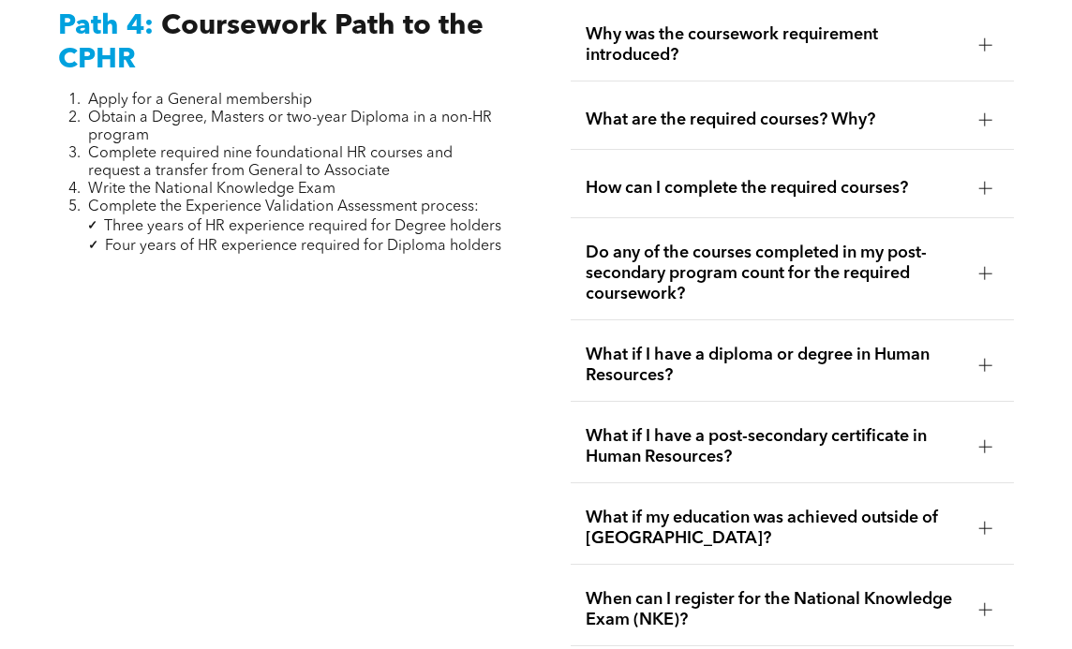
click at [710, 426] on span "What if I have a post-secondary certificate in Human Resources?" at bounding box center [775, 446] width 378 height 41
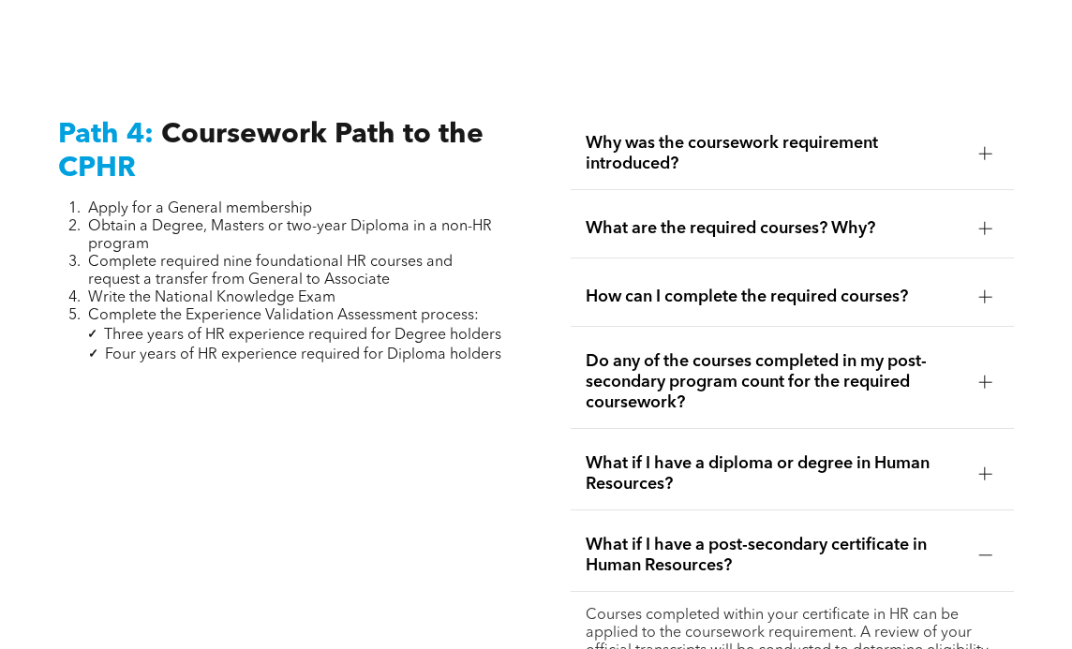
scroll to position [5609, 0]
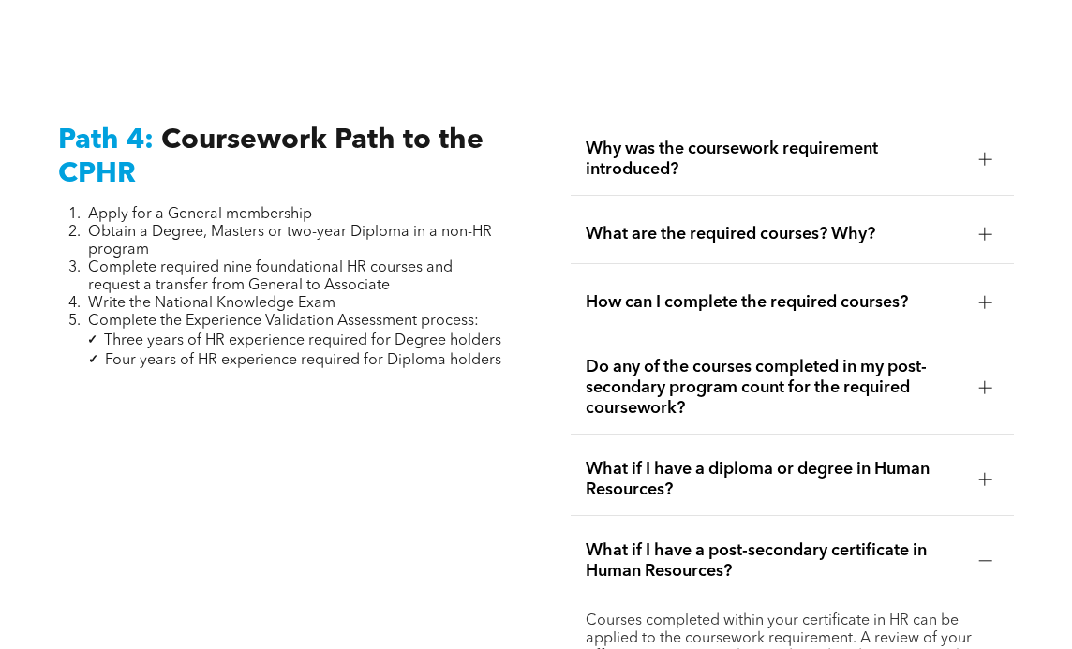
click at [678, 139] on span "Why was the coursework requirement introduced?" at bounding box center [775, 159] width 378 height 41
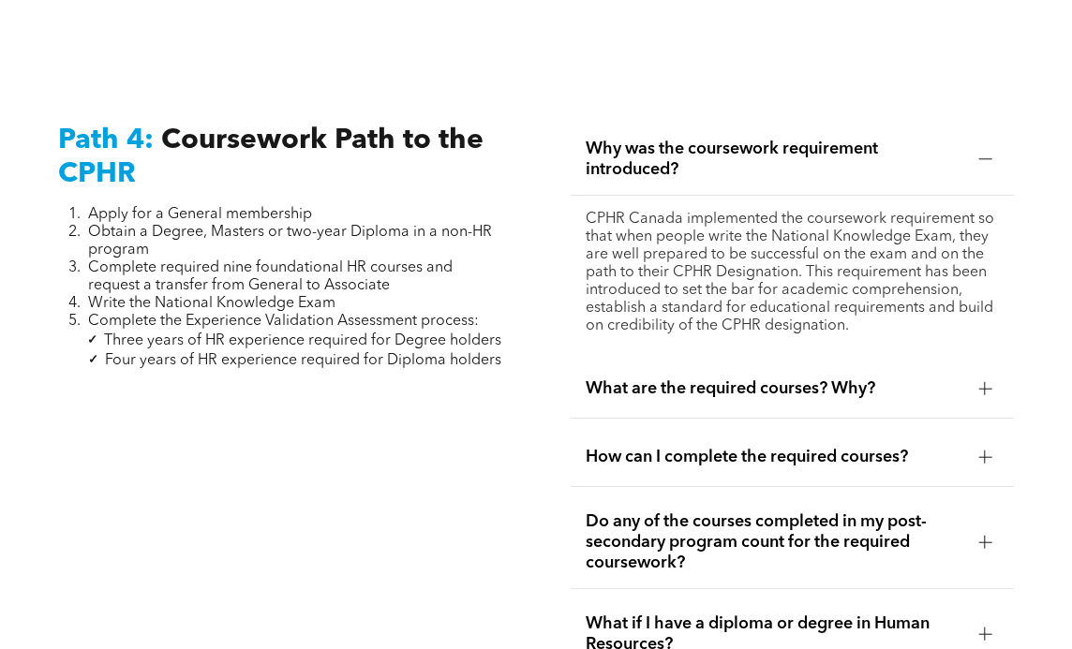
click at [678, 139] on span "Why was the coursework requirement introduced?" at bounding box center [775, 159] width 378 height 41
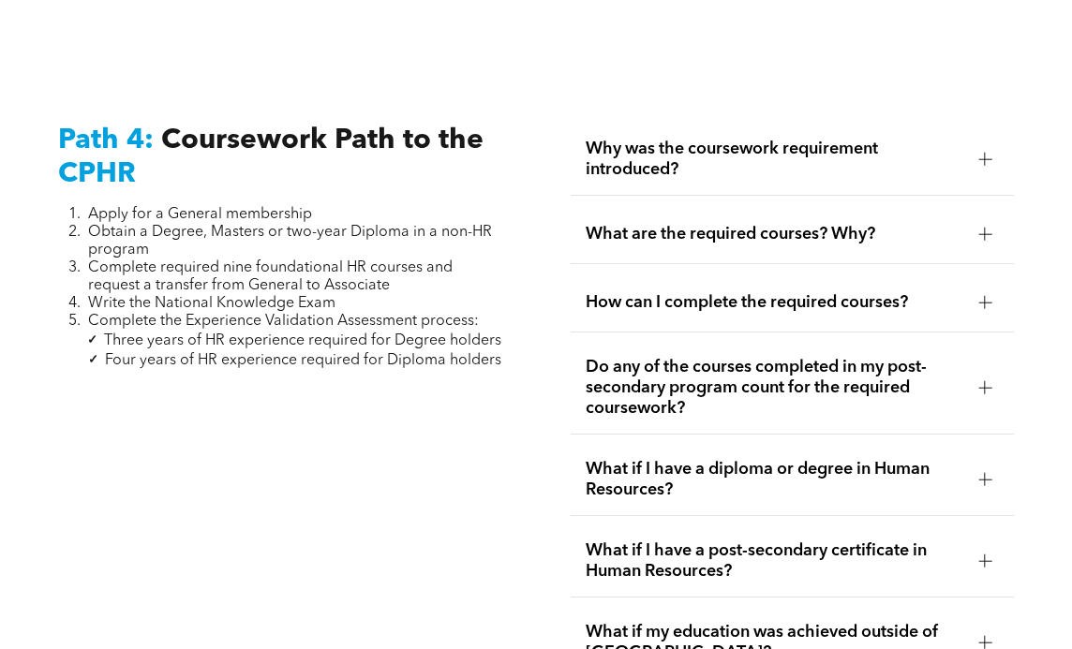
scroll to position [5751, 0]
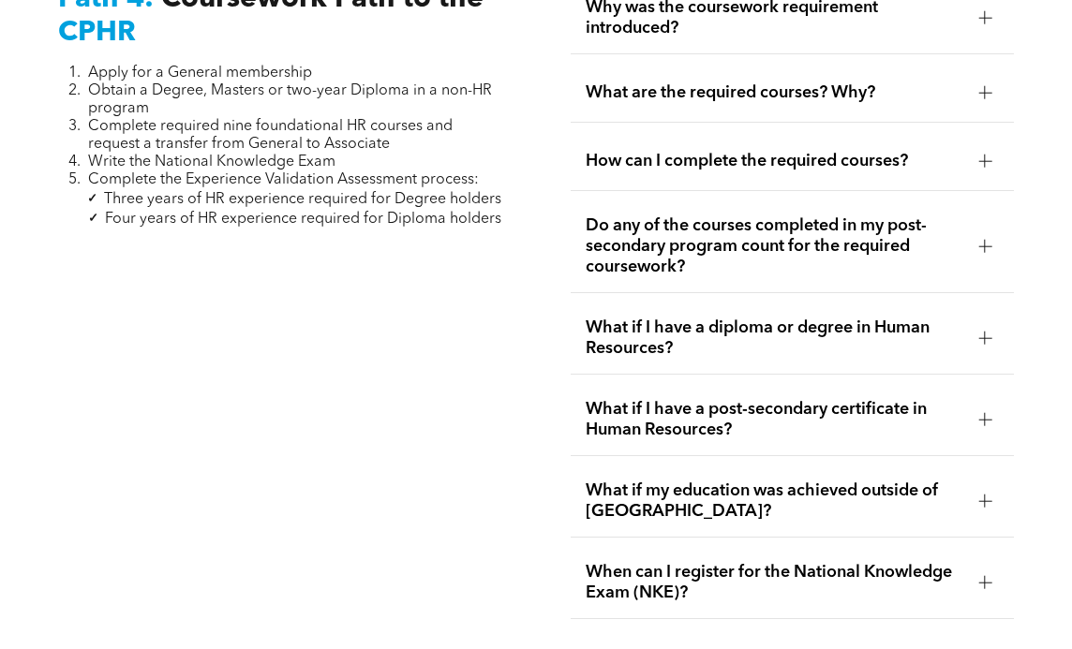
click at [692, 399] on span "What if I have a post-secondary certificate in Human Resources?" at bounding box center [775, 419] width 378 height 41
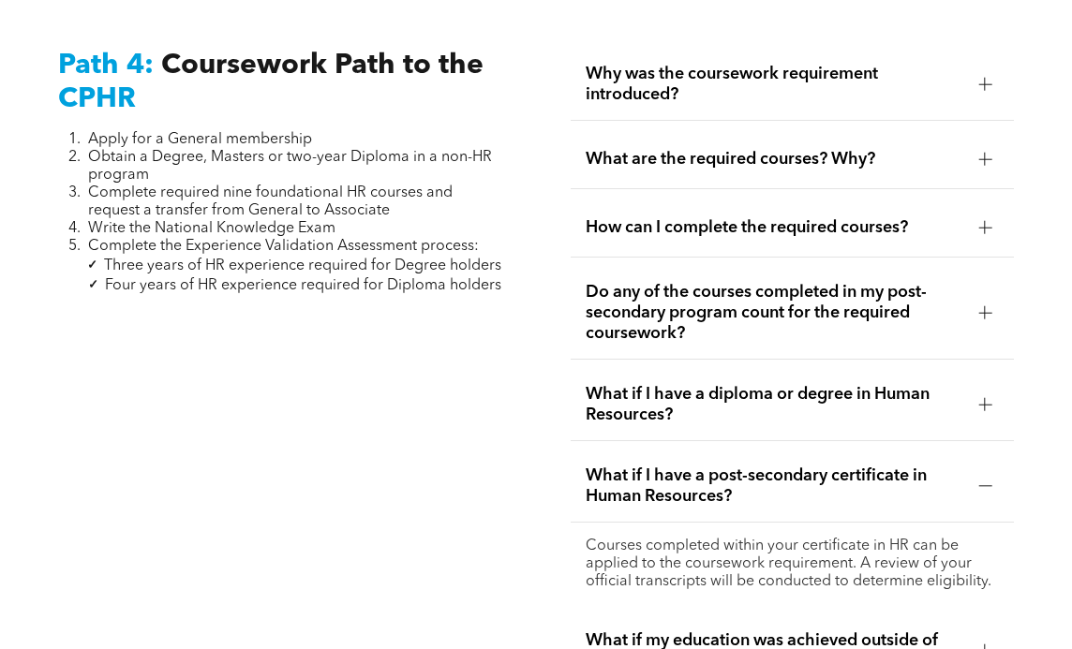
scroll to position [5678, 0]
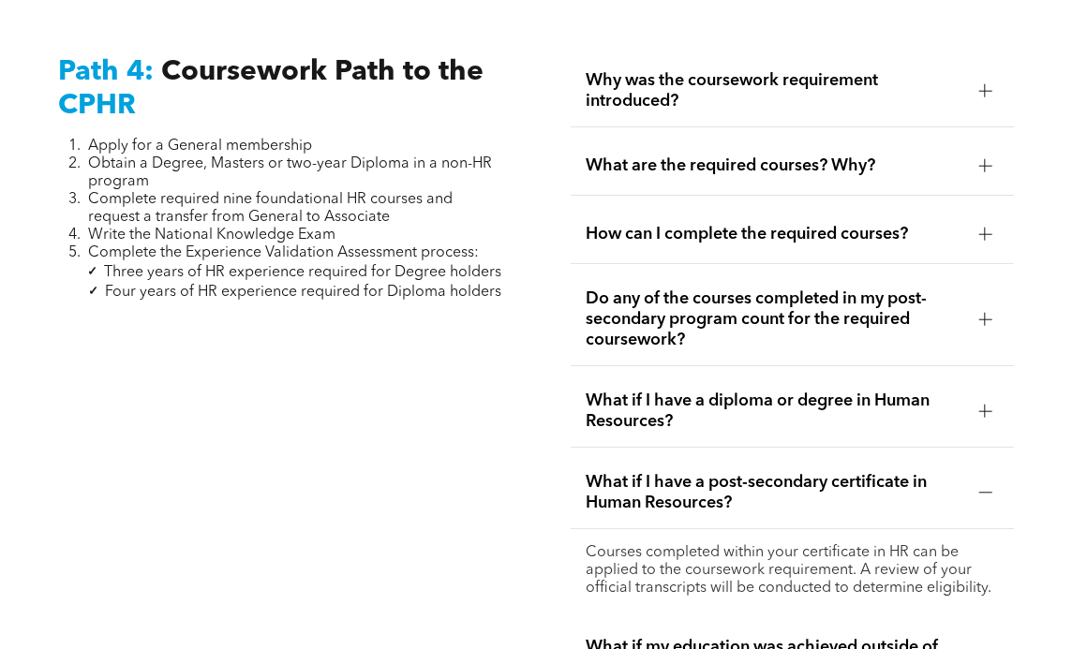
click at [715, 164] on div "What are the required courses? Why?" at bounding box center [792, 166] width 443 height 59
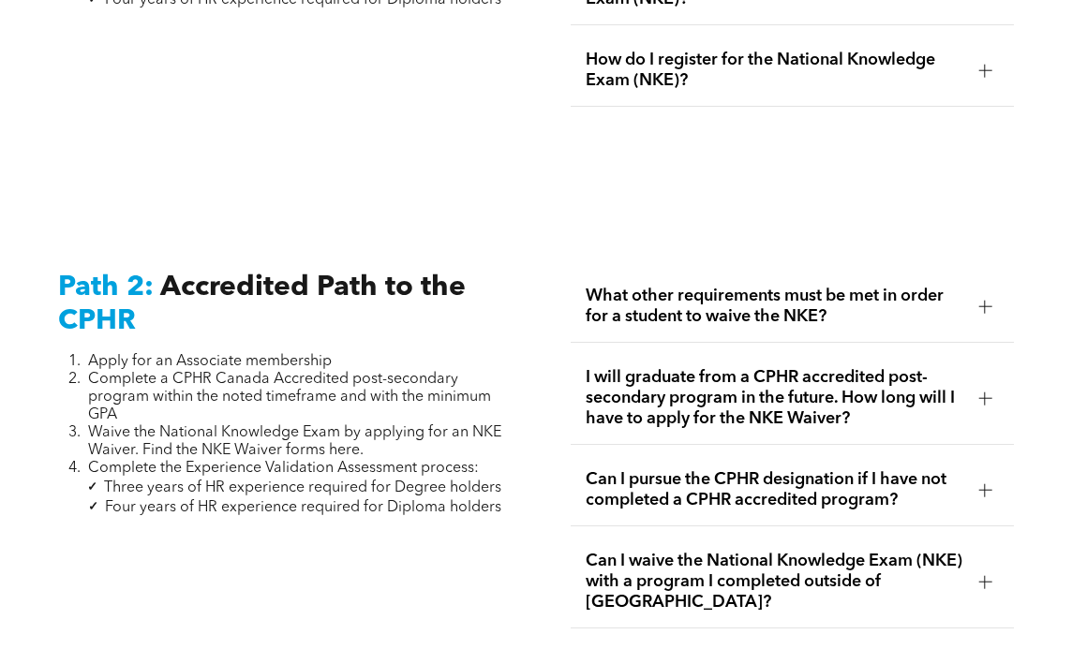
scroll to position [2719, 0]
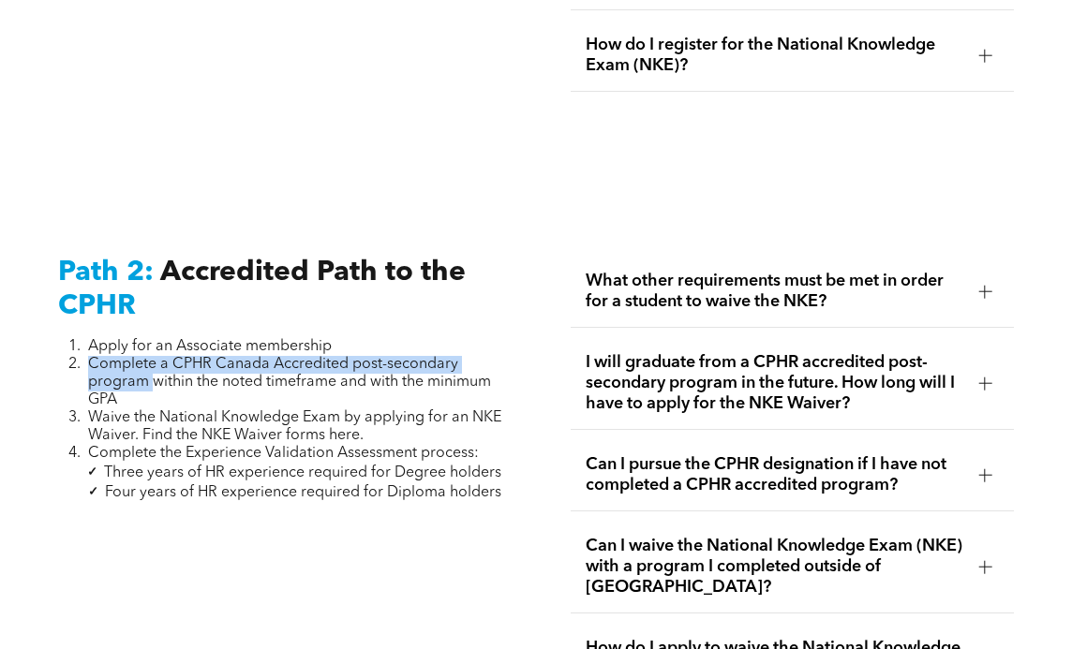
drag, startPoint x: 93, startPoint y: 348, endPoint x: 153, endPoint y: 362, distance: 61.6
click at [153, 362] on span "Complete a CPHR Canada Accredited post-secondary program within the noted timef…" at bounding box center [289, 382] width 403 height 51
copy span "Complete a CPHR Canada Accredited post-secondary program"
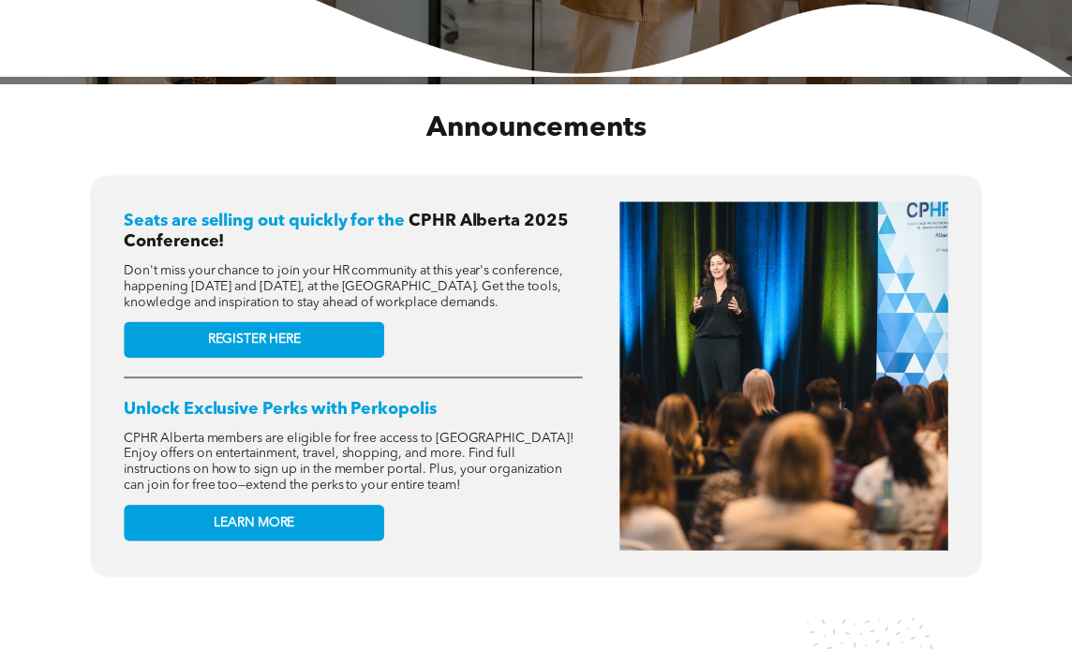
scroll to position [714, 0]
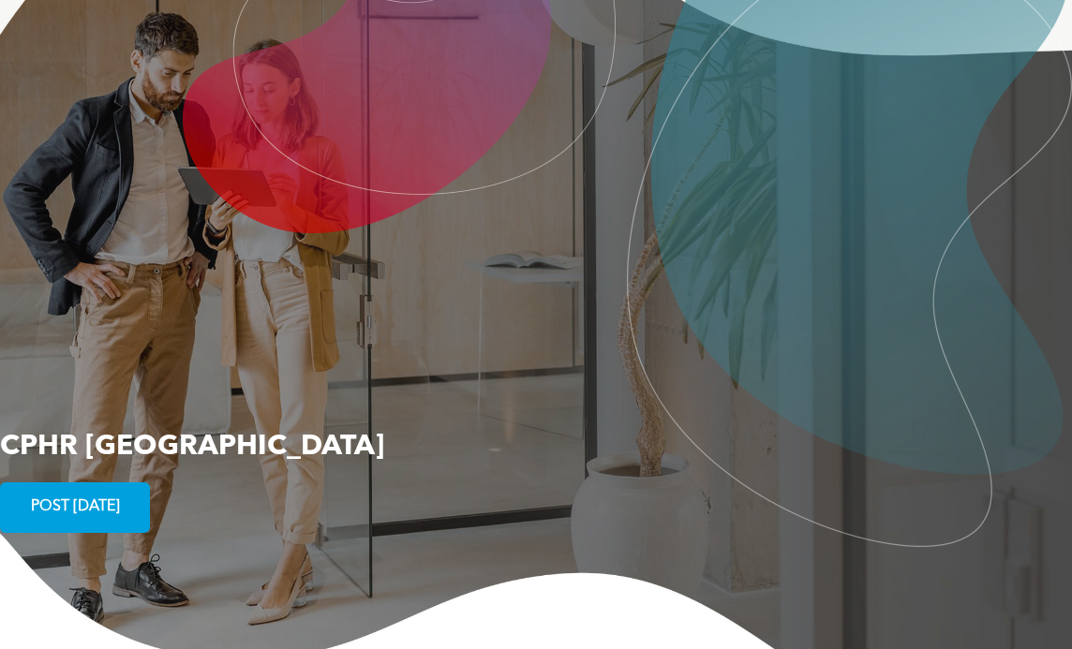
scroll to position [3183, 0]
